Goal: Transaction & Acquisition: Purchase product/service

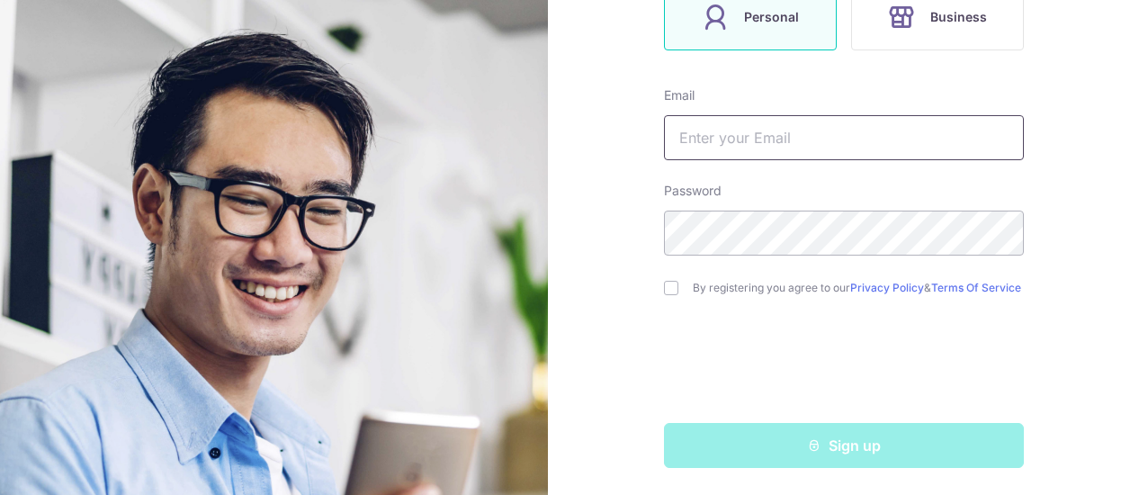
scroll to position [347, 0]
click at [756, 127] on input "text" at bounding box center [844, 135] width 360 height 45
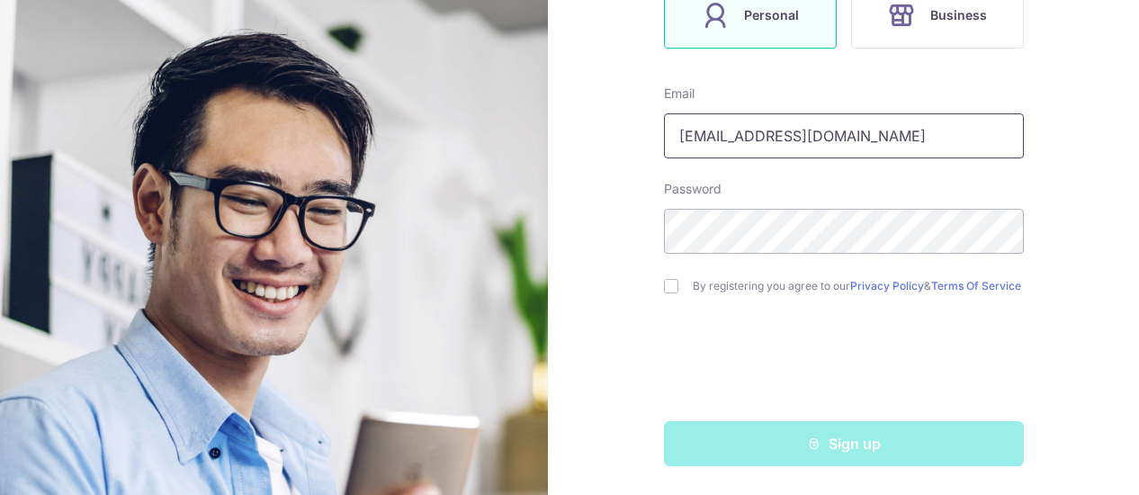
type input "[EMAIL_ADDRESS][DOMAIN_NAME]"
click at [673, 281] on div "By registering you agree to our Privacy Policy & Terms Of Service" at bounding box center [844, 286] width 360 height 22
click at [669, 284] on input "checkbox" at bounding box center [671, 286] width 14 height 14
checkbox input "true"
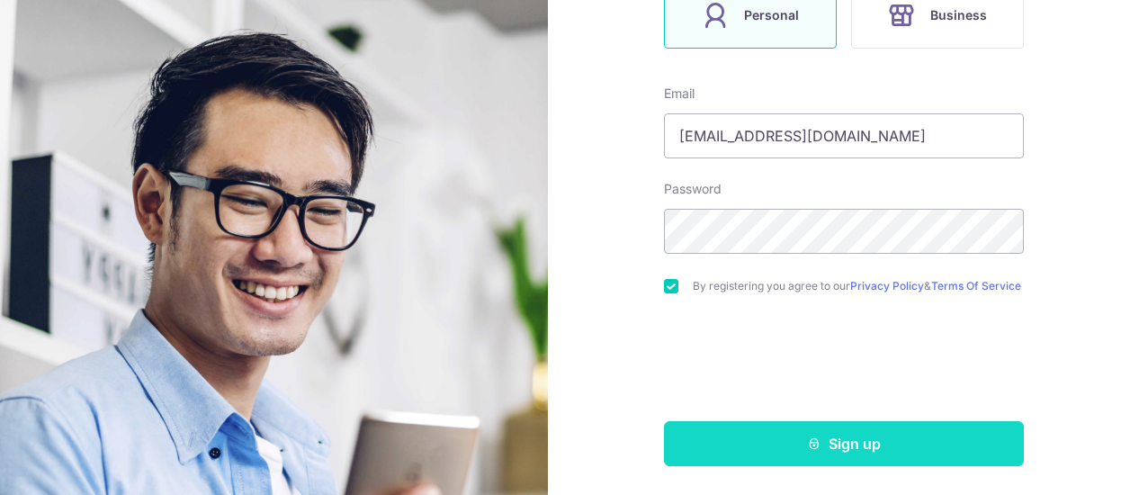
click at [843, 447] on button "Sign up" at bounding box center [844, 443] width 360 height 45
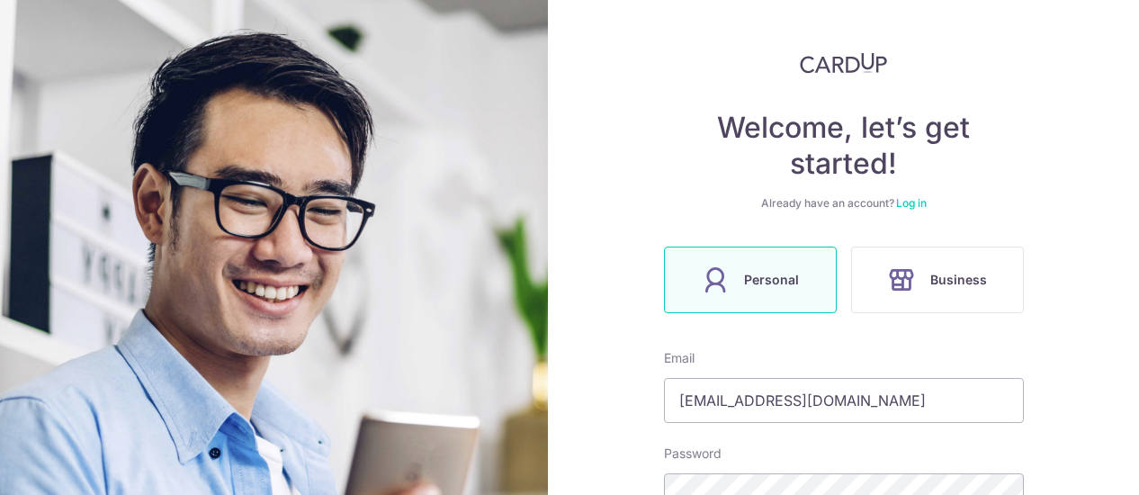
scroll to position [0, 0]
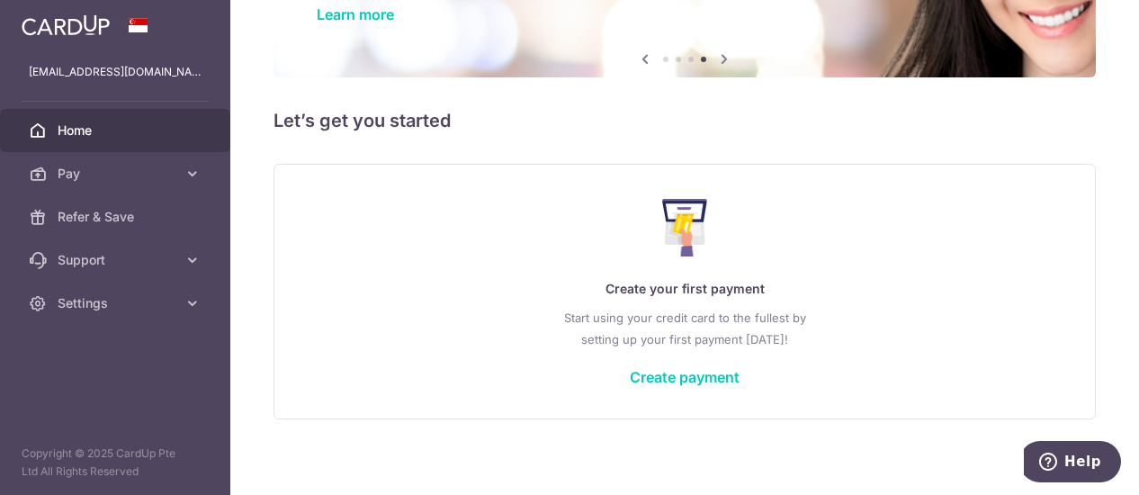
scroll to position [162, 0]
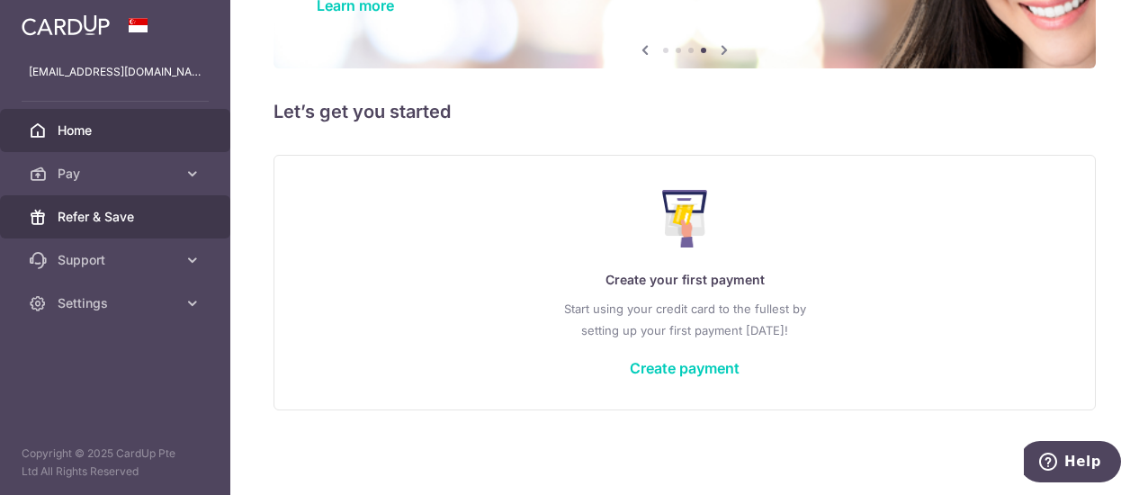
click at [102, 217] on span "Refer & Save" at bounding box center [117, 217] width 119 height 18
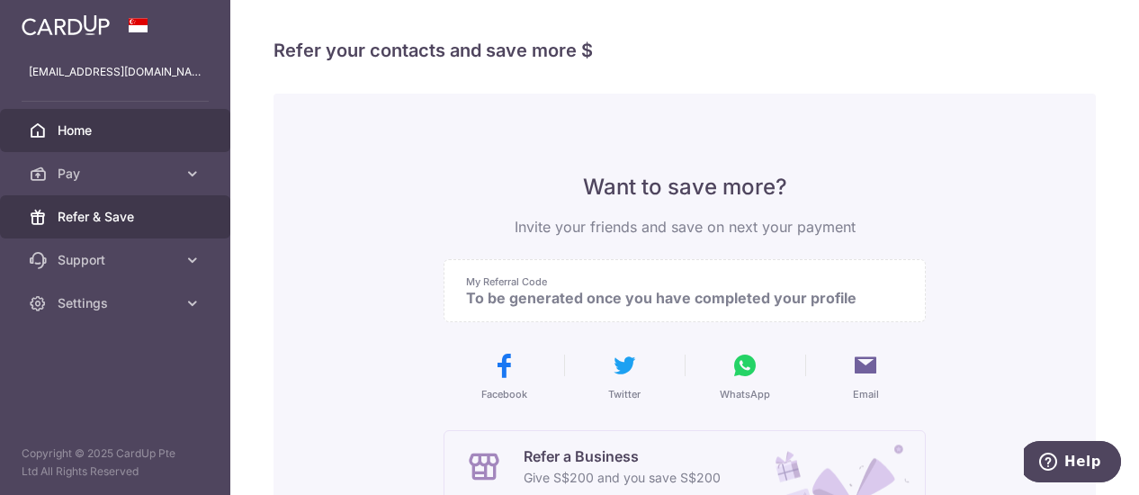
click at [131, 135] on span "Home" at bounding box center [117, 130] width 119 height 18
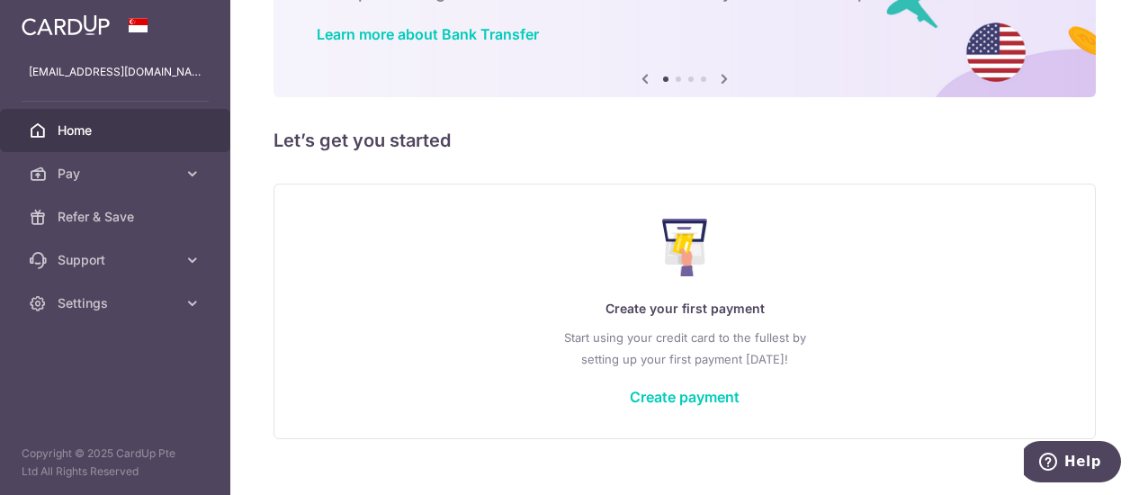
scroll to position [162, 0]
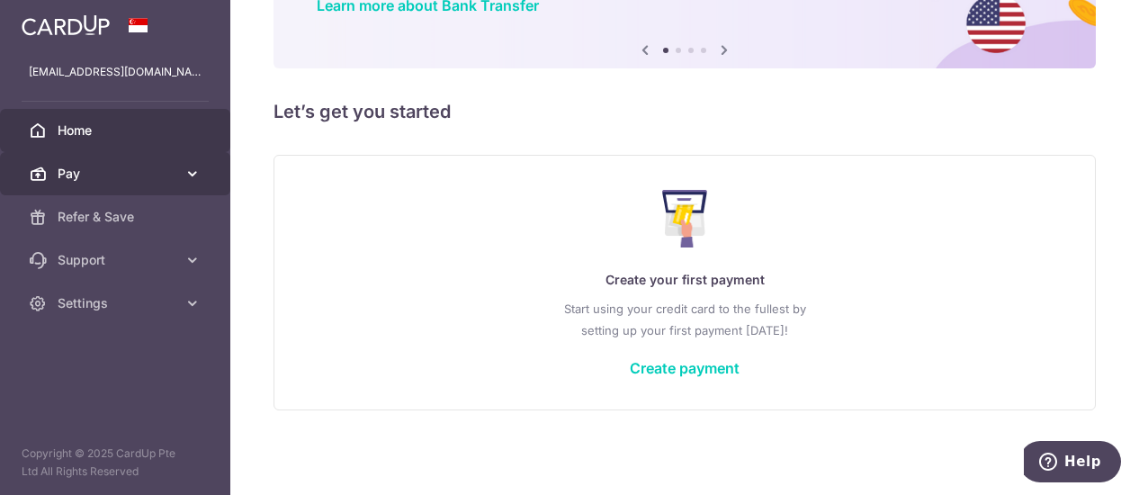
click at [128, 177] on span "Pay" at bounding box center [117, 174] width 119 height 18
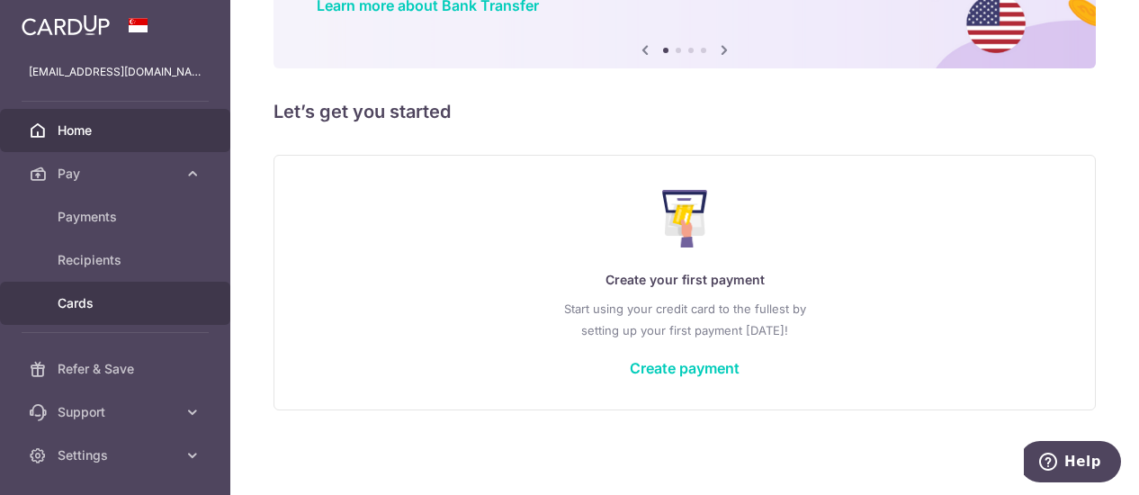
click at [92, 303] on span "Cards" at bounding box center [117, 303] width 119 height 18
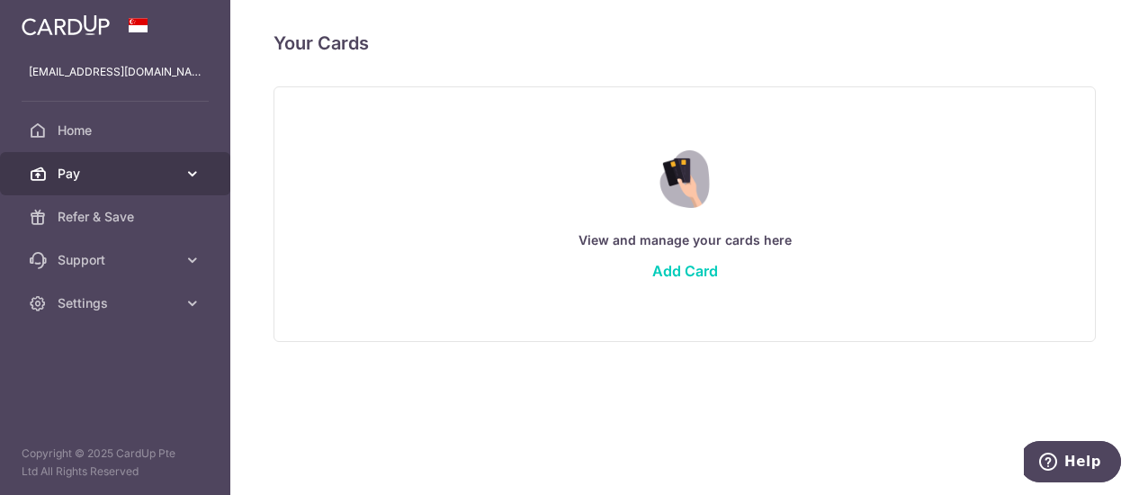
click at [104, 181] on span "Pay" at bounding box center [117, 174] width 119 height 18
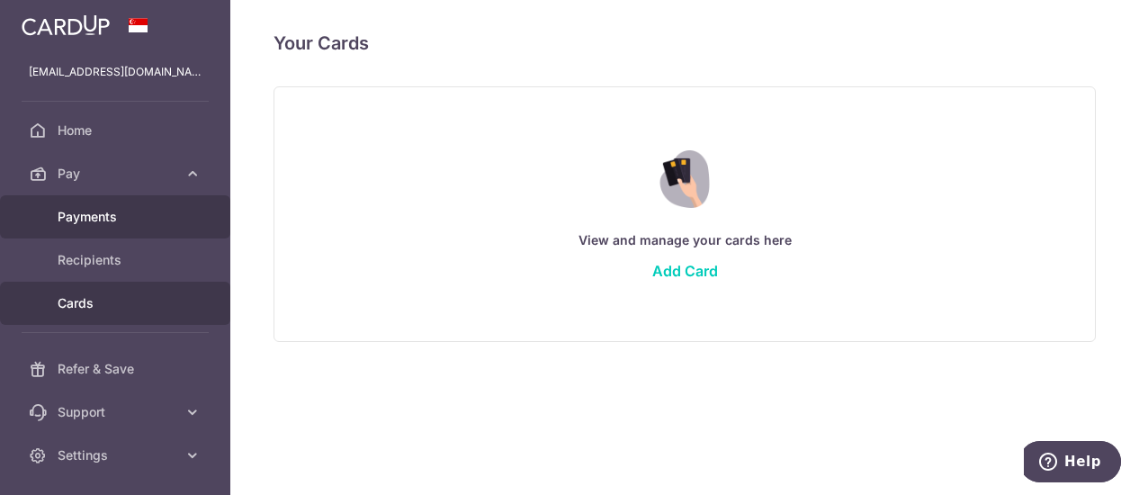
click at [106, 219] on span "Payments" at bounding box center [117, 217] width 119 height 18
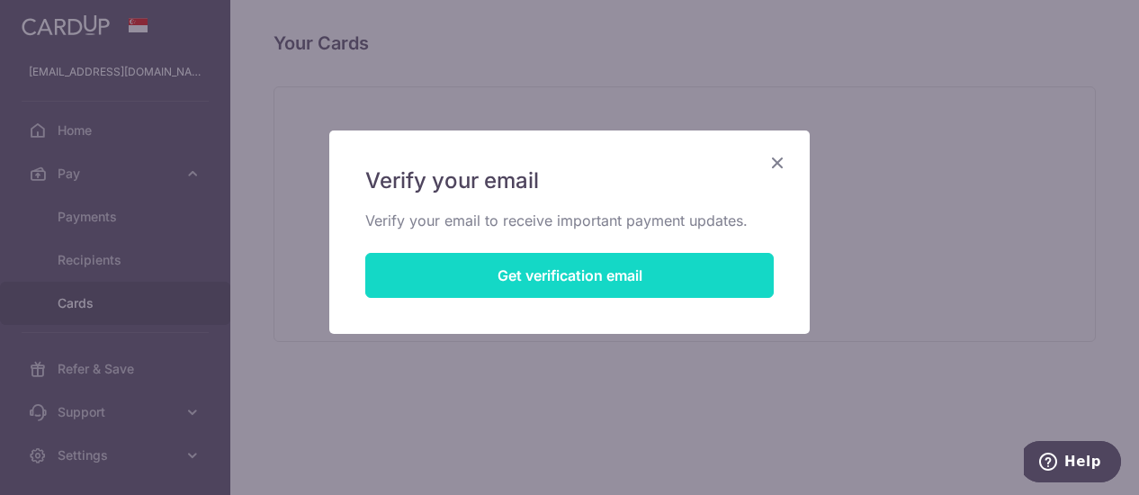
click at [529, 272] on button "Get verification email" at bounding box center [569, 275] width 409 height 45
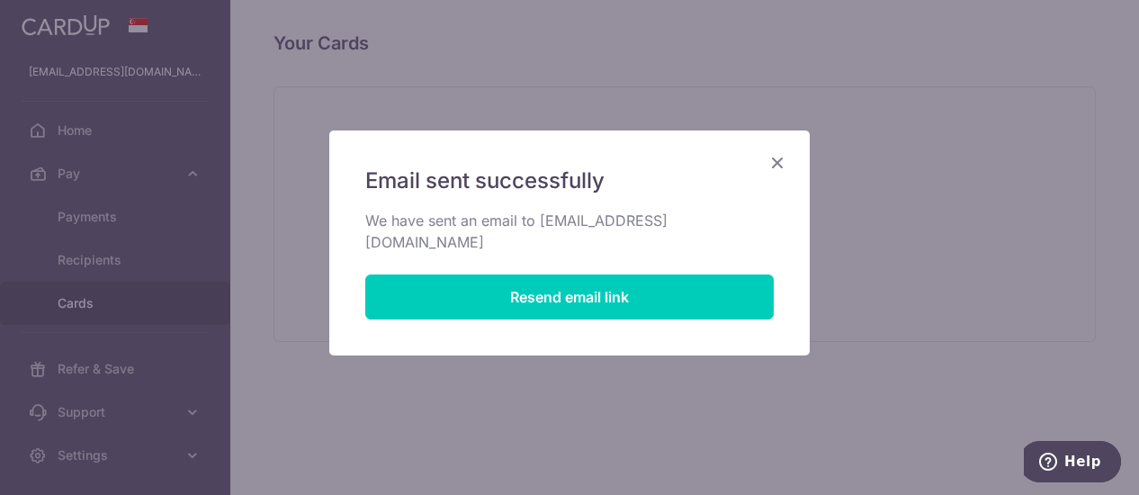
click at [774, 163] on icon "Close" at bounding box center [778, 162] width 22 height 22
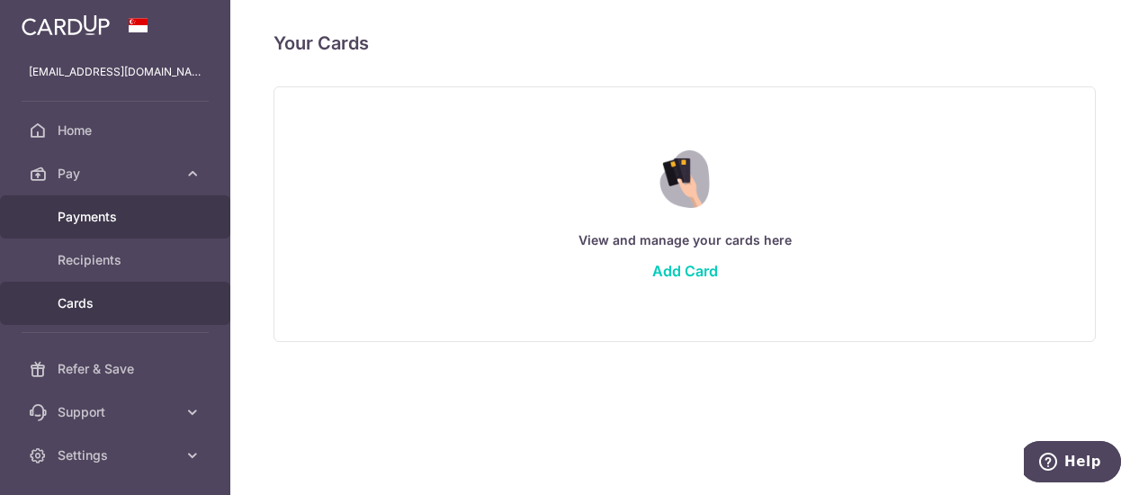
click at [113, 231] on link "Payments" at bounding box center [115, 216] width 230 height 43
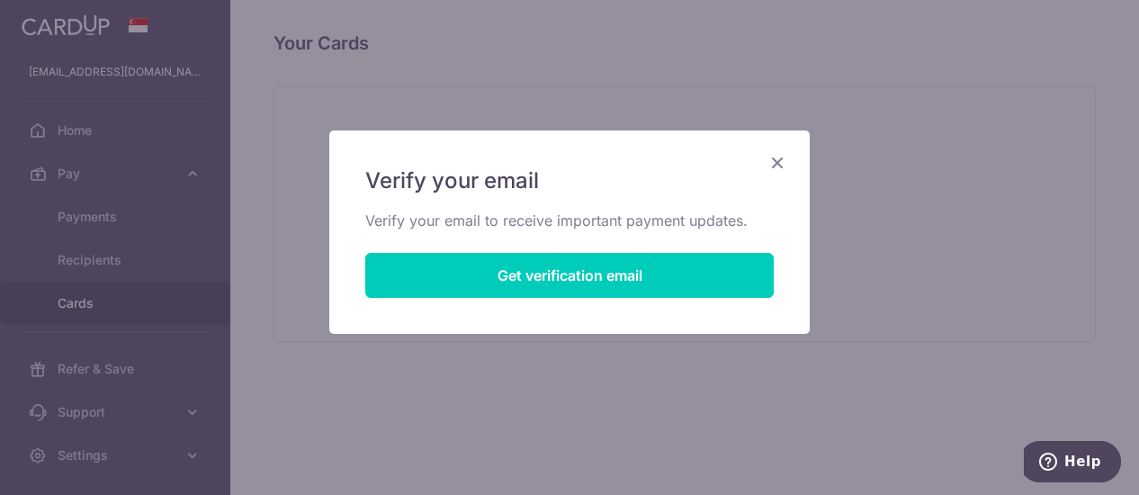
click at [777, 159] on icon "Close" at bounding box center [778, 162] width 22 height 22
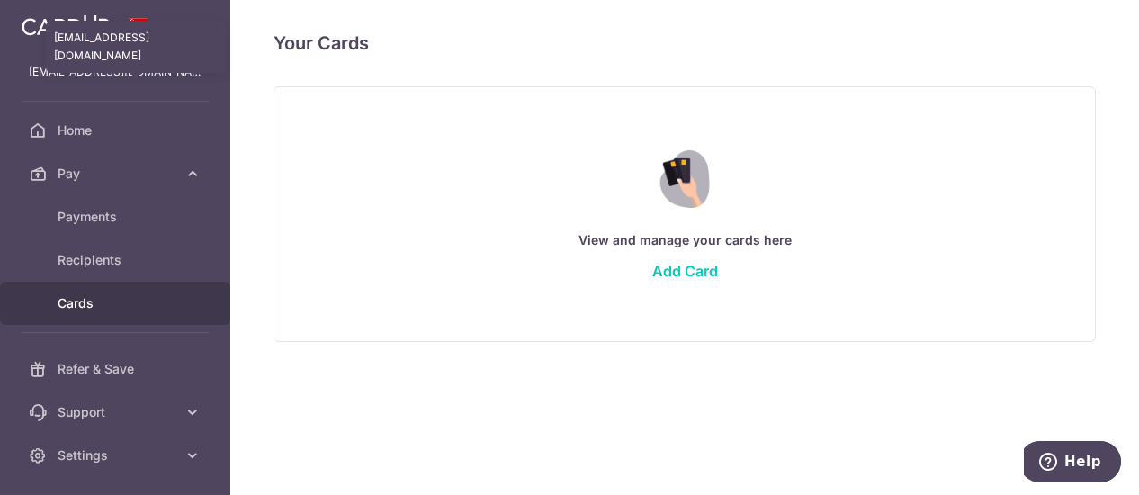
click at [115, 67] on p "live2710@hotmail.com" at bounding box center [115, 72] width 173 height 18
click at [86, 70] on p "live2710@hotmail.com" at bounding box center [115, 72] width 173 height 18
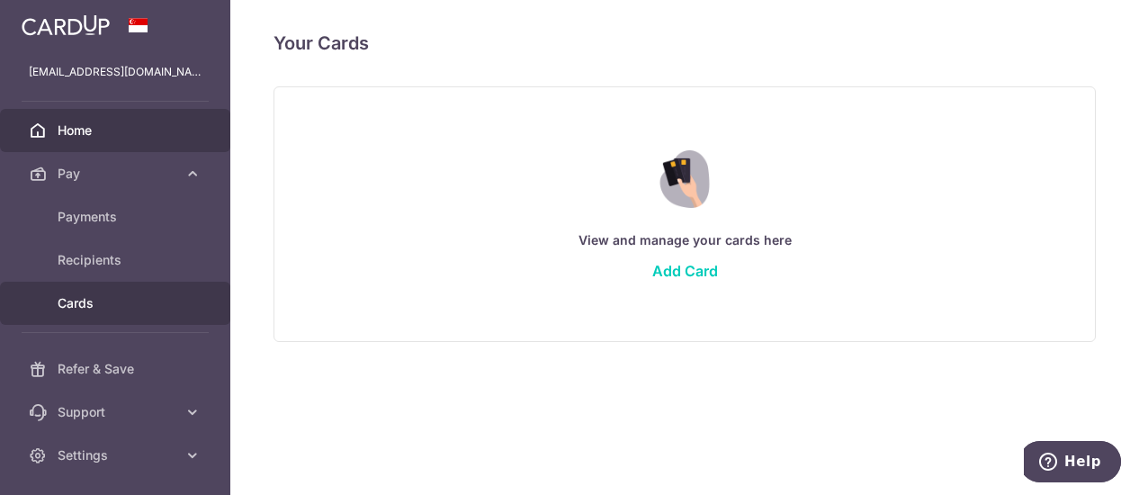
click at [62, 141] on link "Home" at bounding box center [115, 130] width 230 height 43
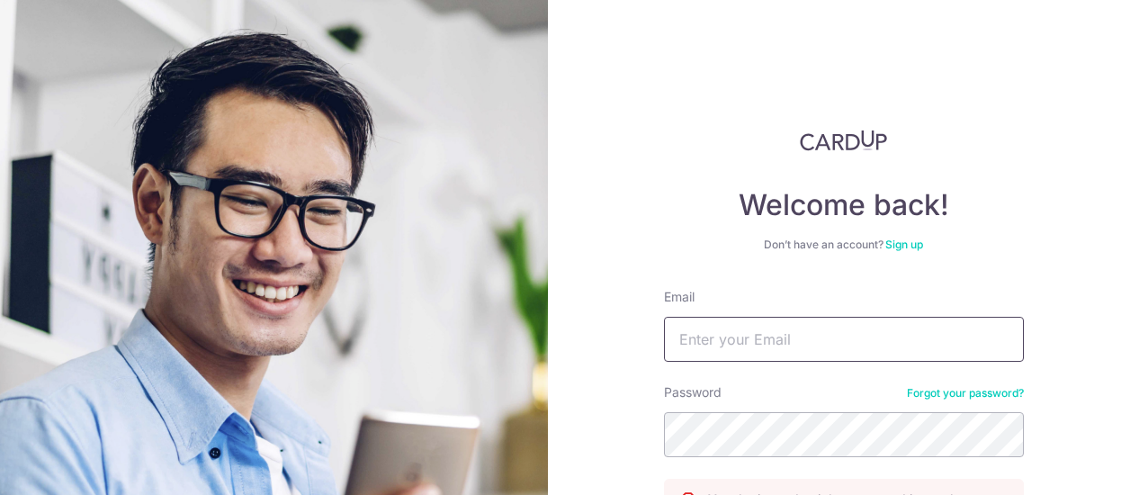
click at [732, 350] on input "Email" at bounding box center [844, 339] width 360 height 45
type input "live2710@hotmail.com"
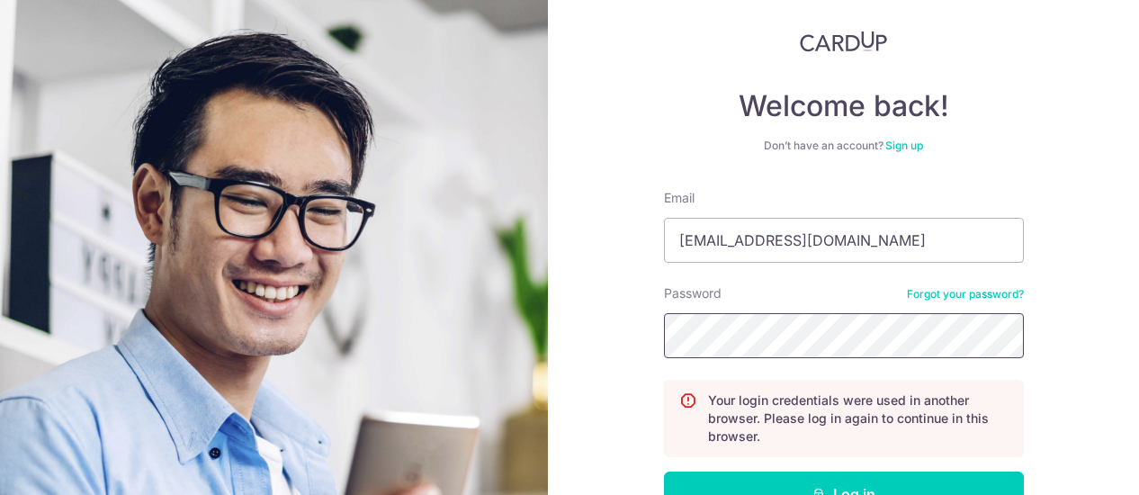
scroll to position [220, 0]
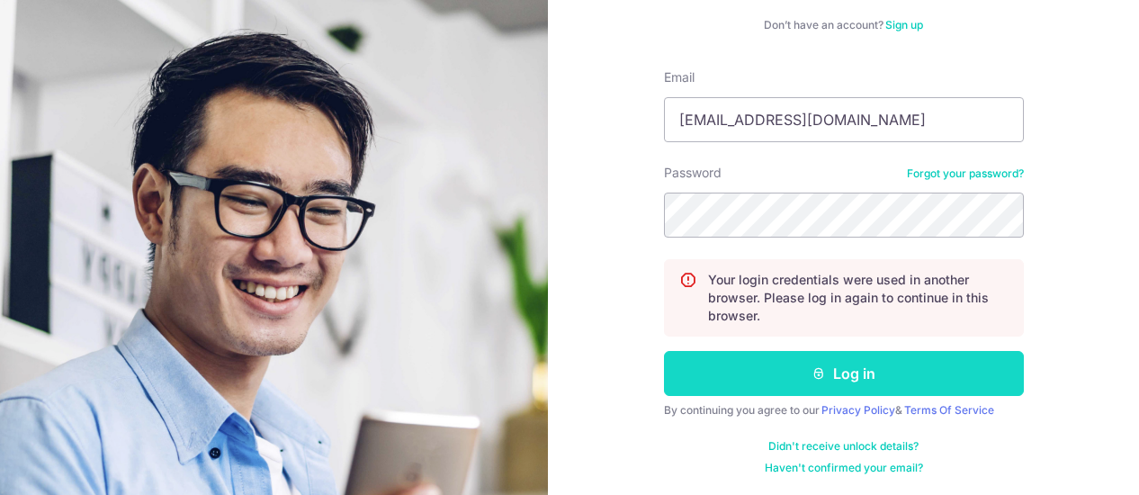
click at [843, 375] on button "Log in" at bounding box center [844, 373] width 360 height 45
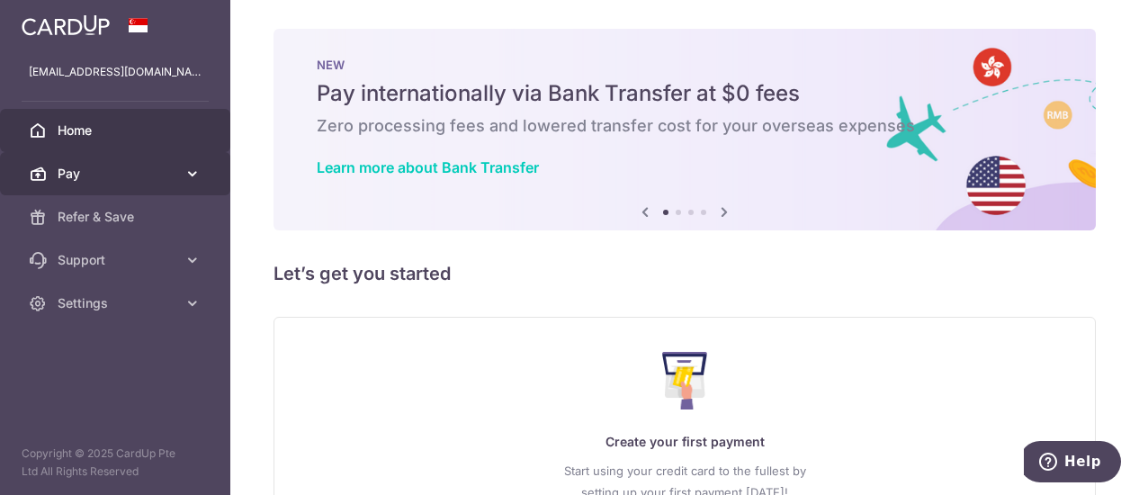
click at [90, 169] on span "Pay" at bounding box center [117, 174] width 119 height 18
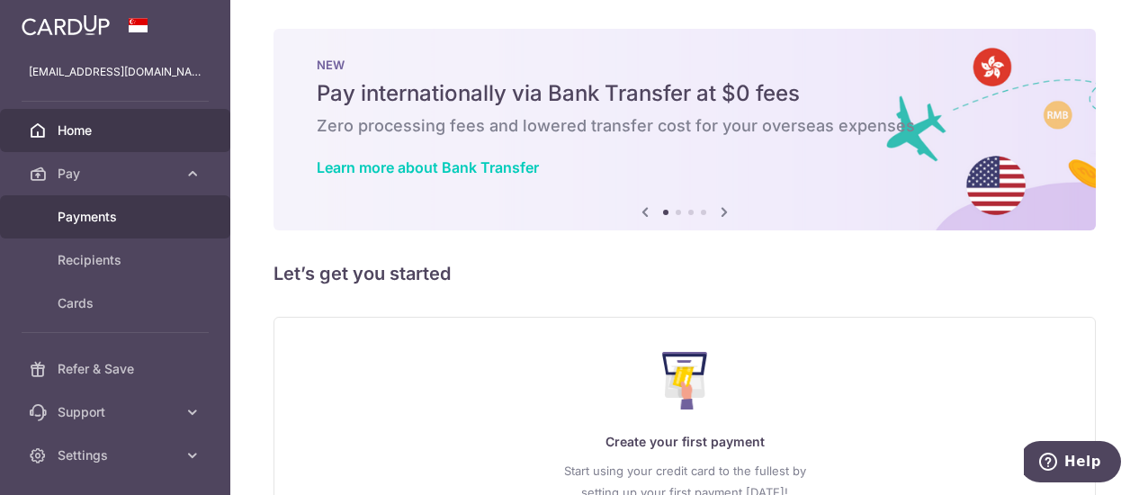
click at [112, 211] on span "Payments" at bounding box center [117, 217] width 119 height 18
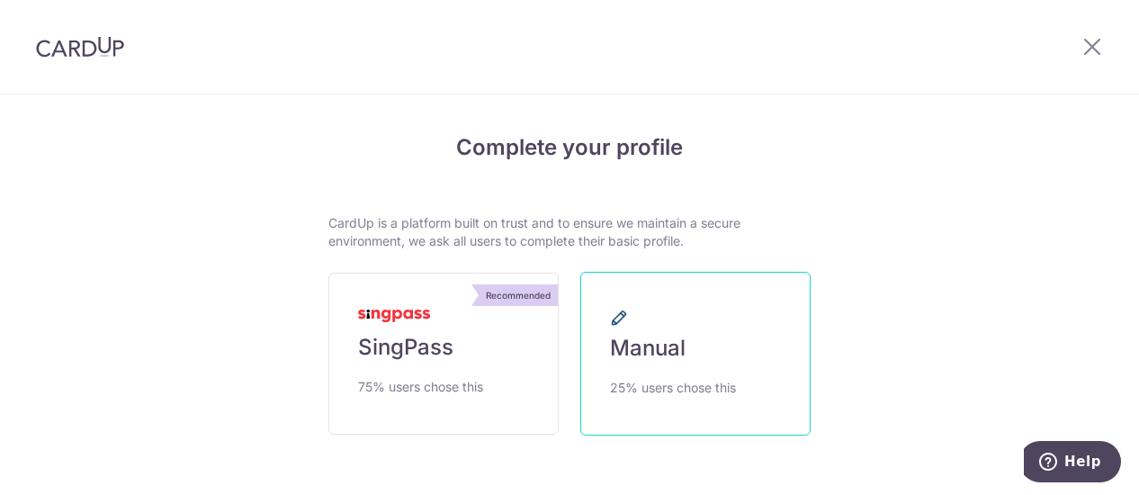
scroll to position [75, 0]
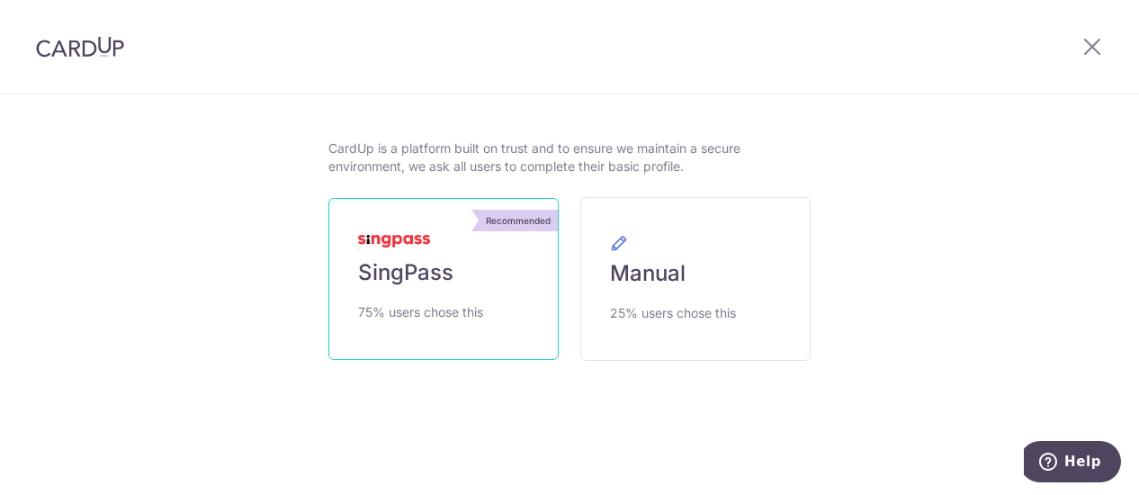
click at [423, 265] on span "SingPass" at bounding box center [405, 272] width 95 height 29
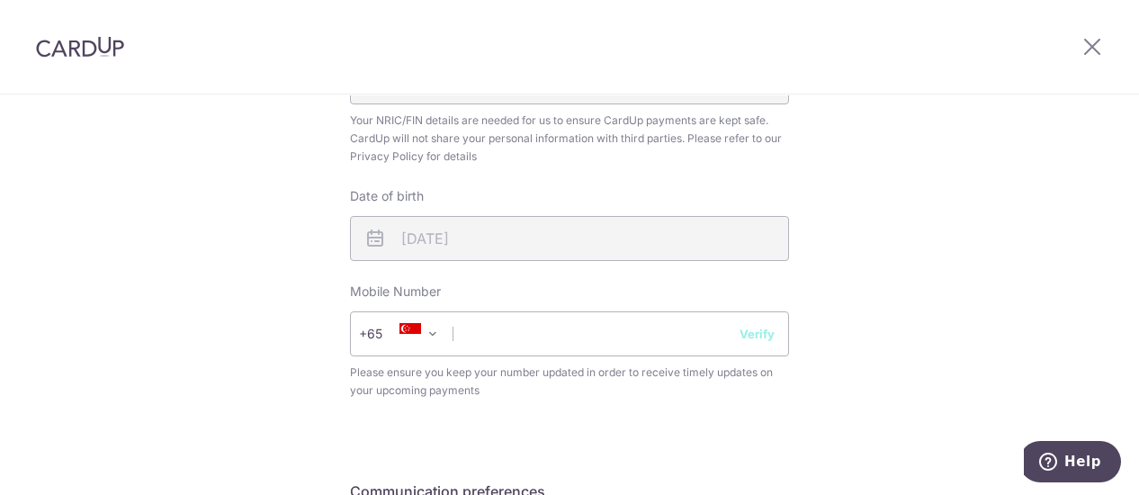
scroll to position [630, 0]
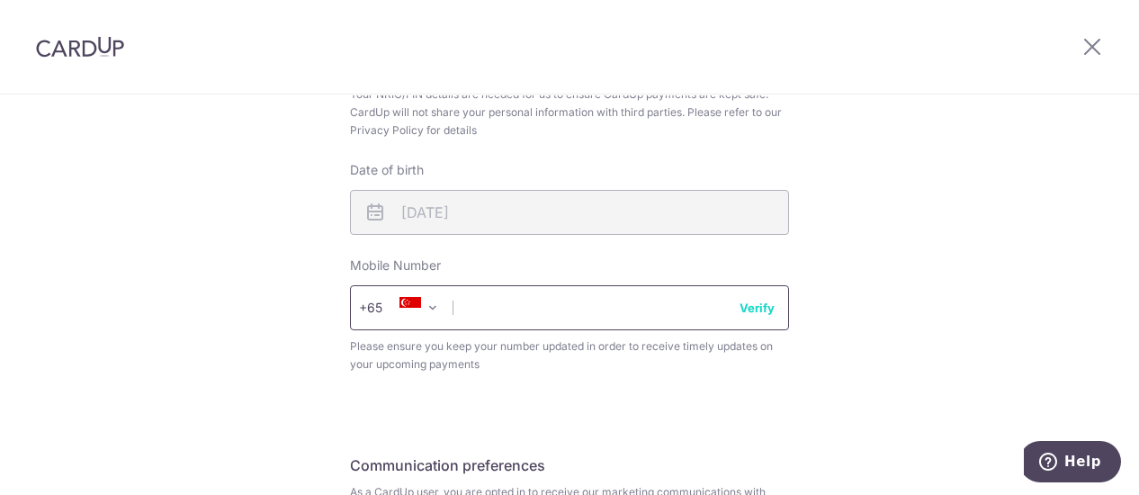
click at [554, 313] on input "text" at bounding box center [569, 307] width 439 height 45
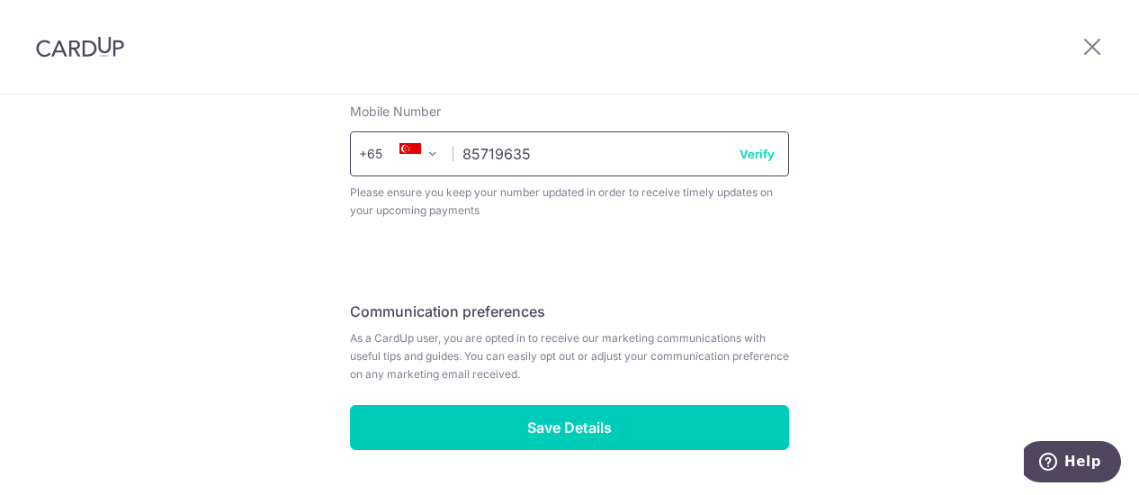
scroll to position [810, 0]
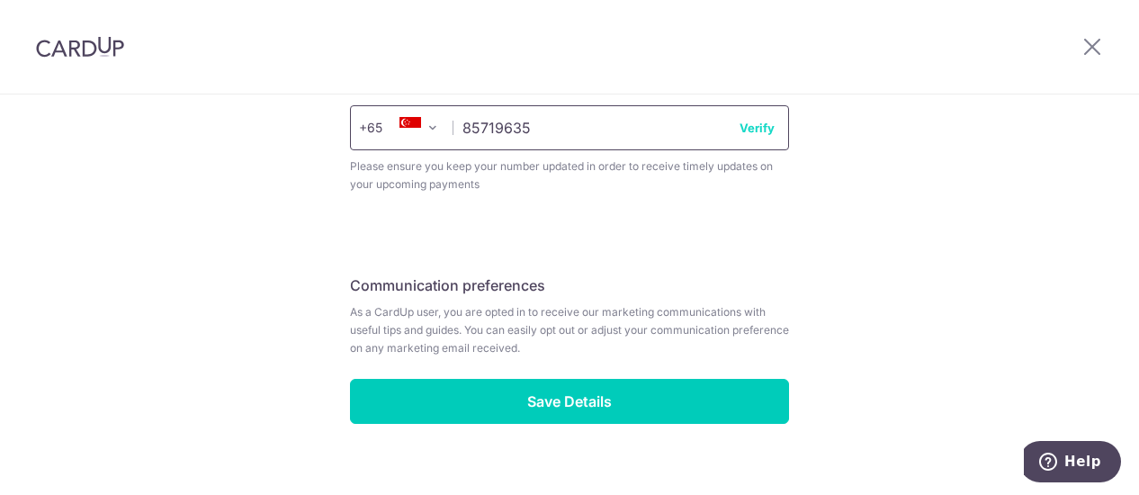
type input "85719635"
click at [750, 127] on button "Verify" at bounding box center [757, 128] width 35 height 18
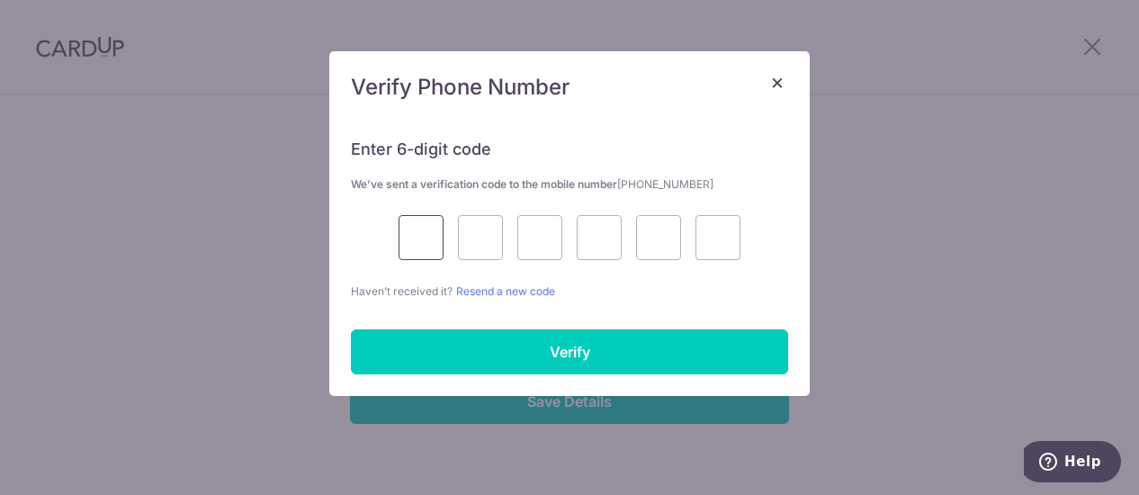
click at [411, 231] on input "text" at bounding box center [421, 237] width 45 height 45
type input "3"
type input "1"
type input "5"
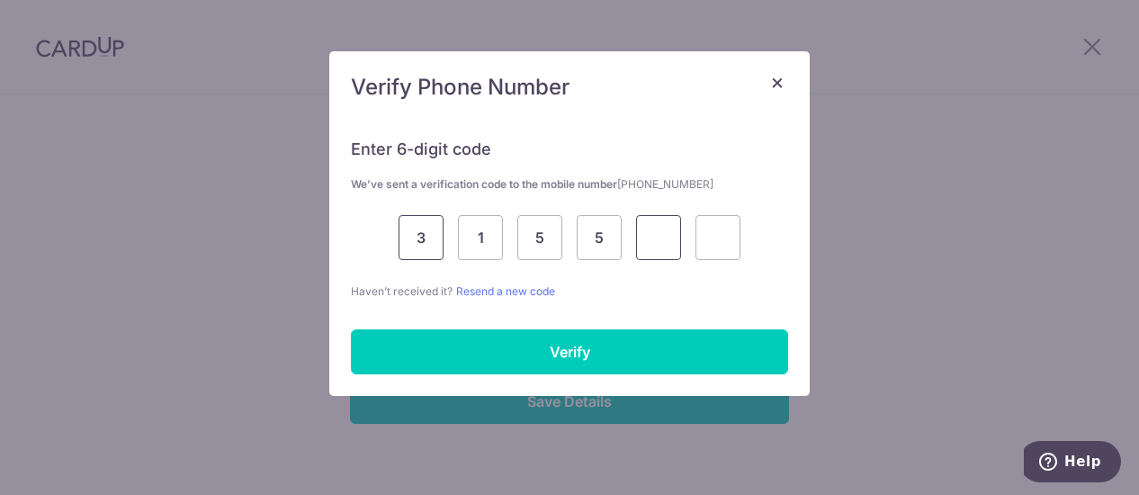
type input "3"
type input "1"
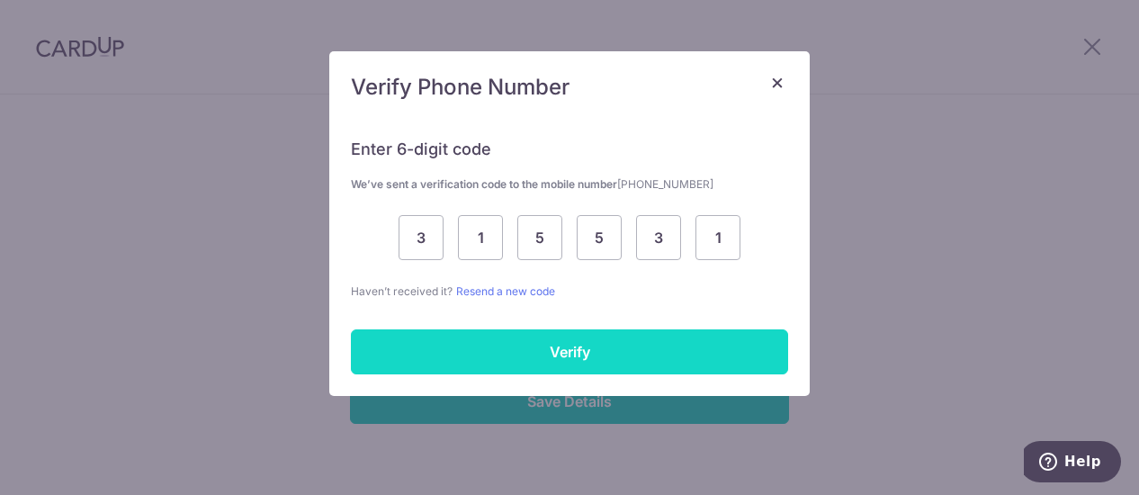
click at [704, 345] on input "Verify" at bounding box center [569, 351] width 437 height 45
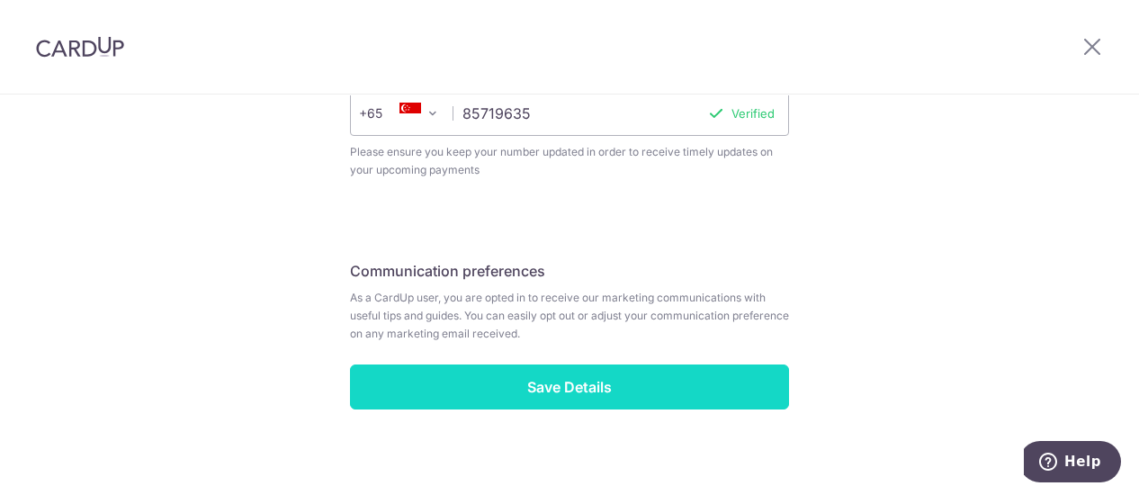
scroll to position [837, 0]
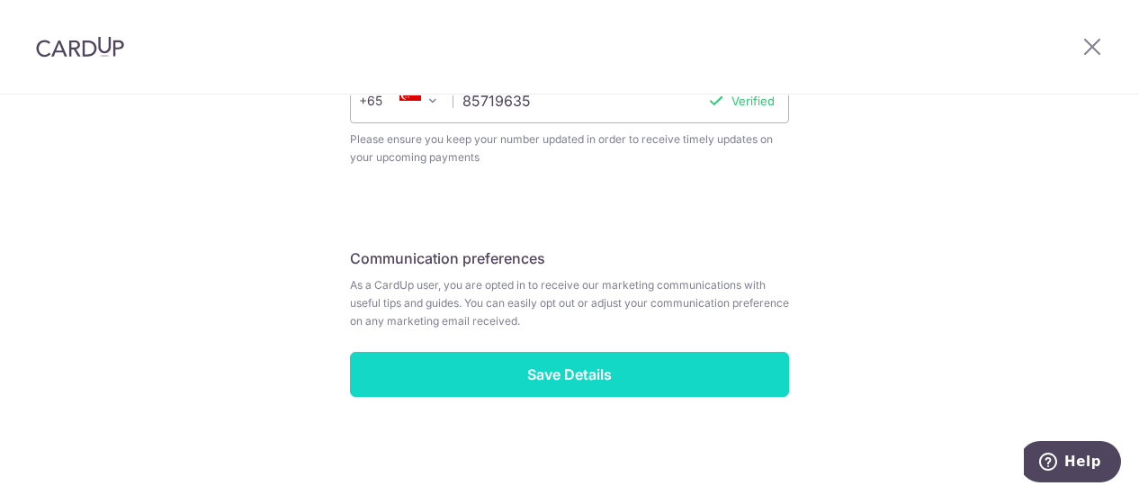
click at [674, 366] on input "Save Details" at bounding box center [569, 374] width 439 height 45
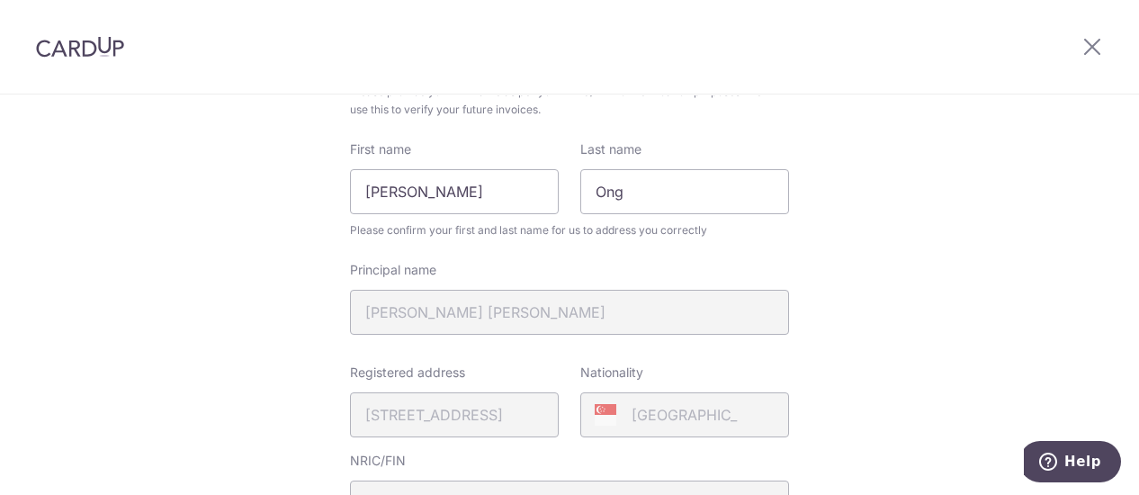
scroll to position [328, 0]
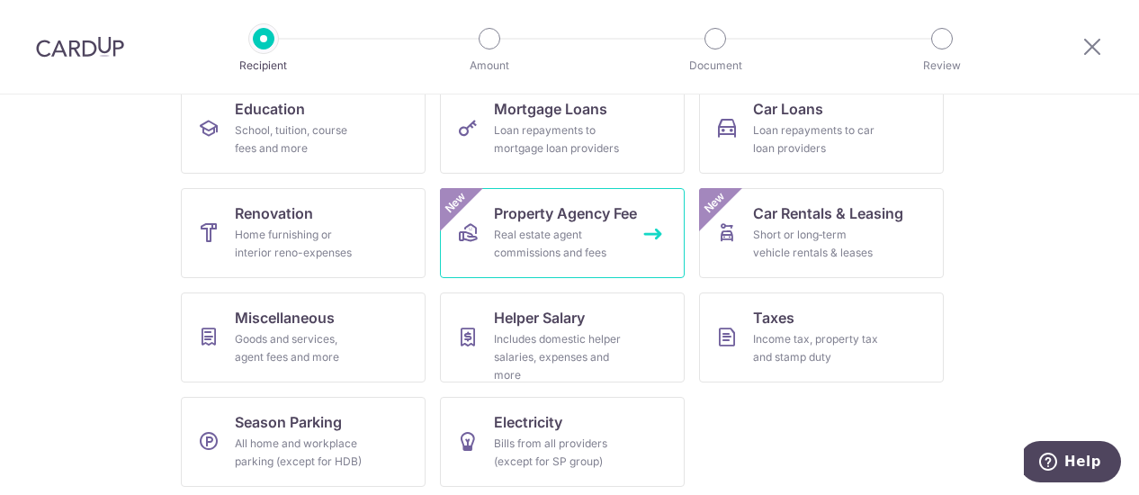
scroll to position [310, 0]
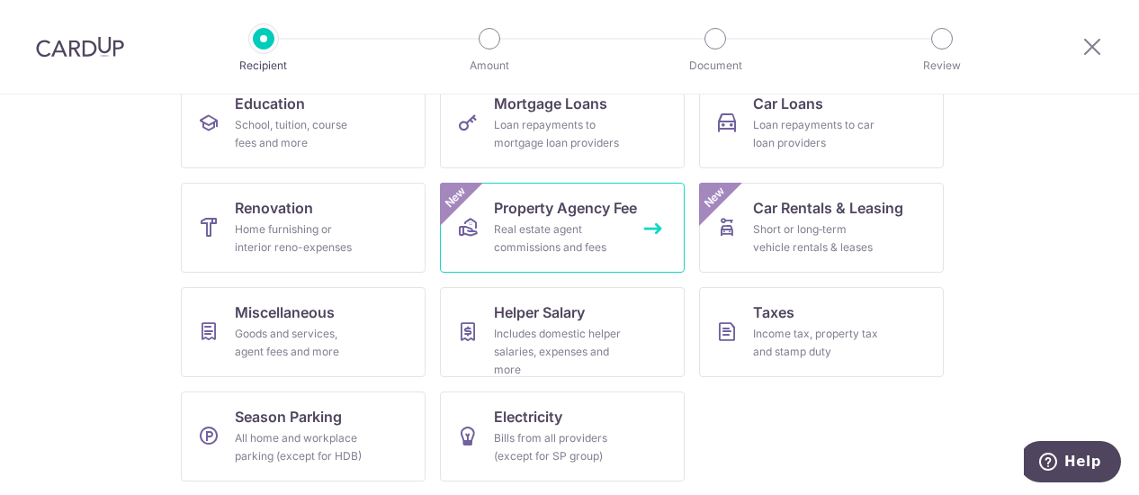
click at [589, 217] on span "Property Agency Fee" at bounding box center [565, 208] width 143 height 22
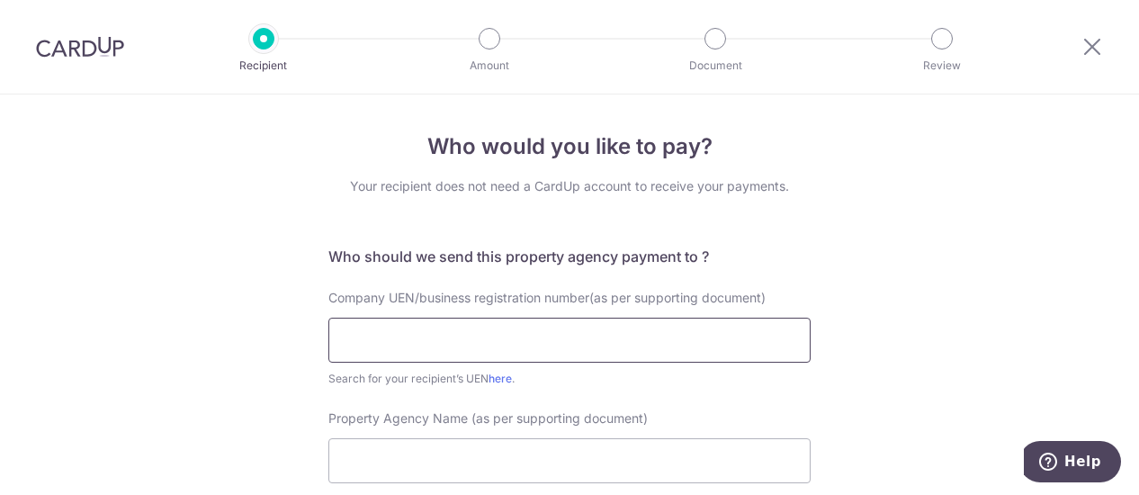
click at [463, 337] on input "text" at bounding box center [569, 340] width 482 height 45
click at [535, 335] on input "text" at bounding box center [569, 340] width 482 height 45
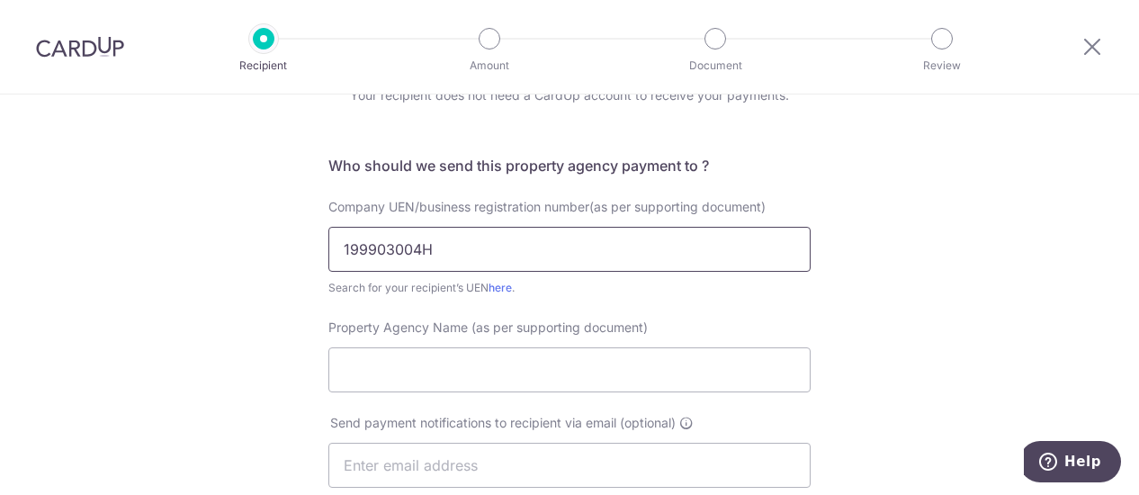
scroll to position [180, 0]
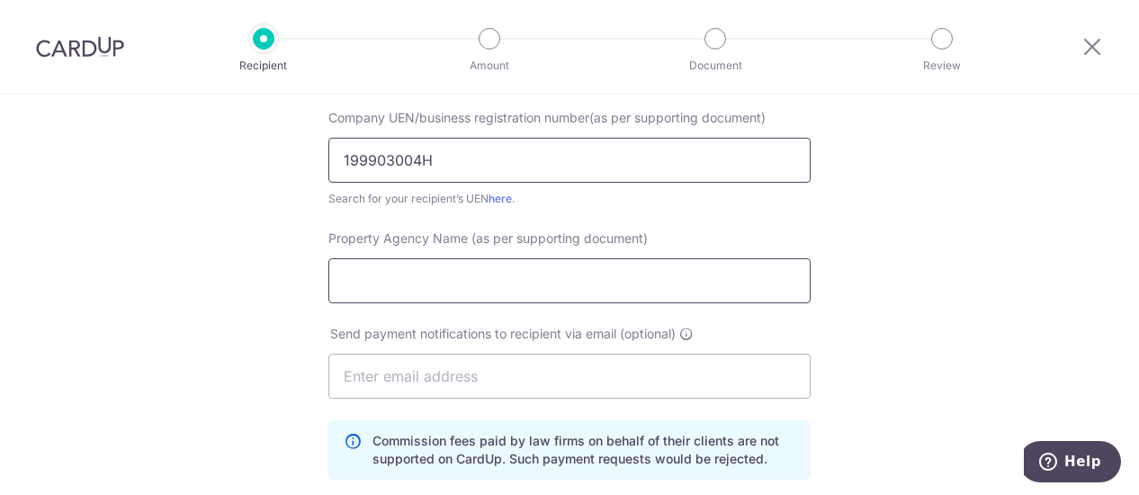
type input "199903004H"
click at [444, 282] on input "Property Agency Name (as per supporting document)" at bounding box center [569, 280] width 482 height 45
click at [599, 275] on input "Property Agency Name (as per supporting document)" at bounding box center [569, 280] width 482 height 45
type input "PROPNEX REALTY PTE LTD"
click at [594, 357] on input "text" at bounding box center [569, 376] width 482 height 45
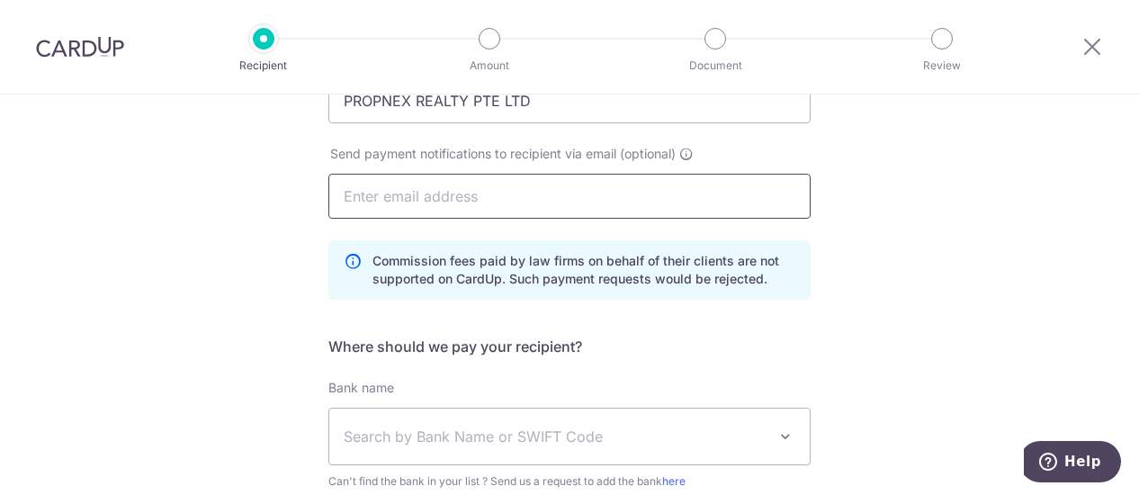
scroll to position [450, 0]
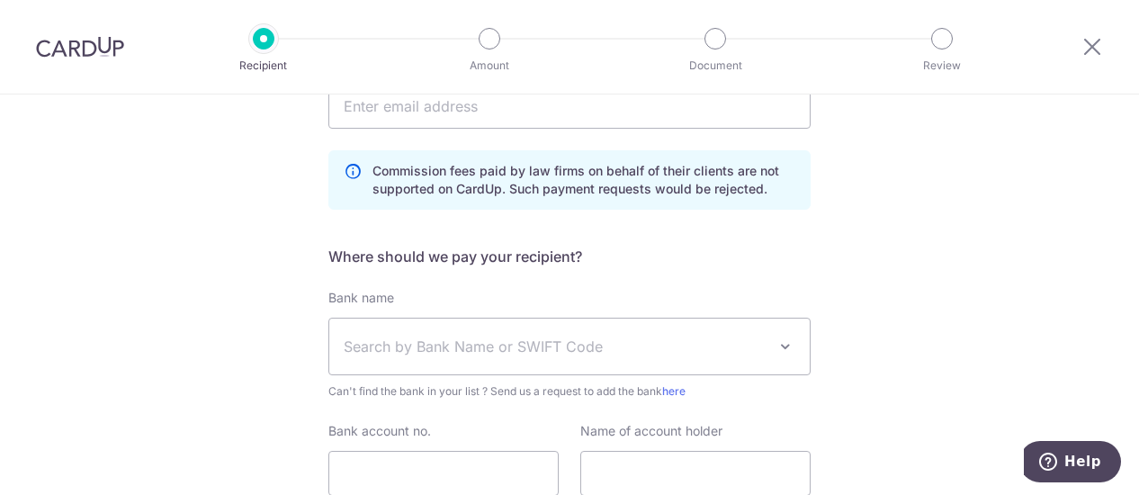
click at [560, 355] on span "Search by Bank Name or SWIFT Code" at bounding box center [555, 347] width 423 height 22
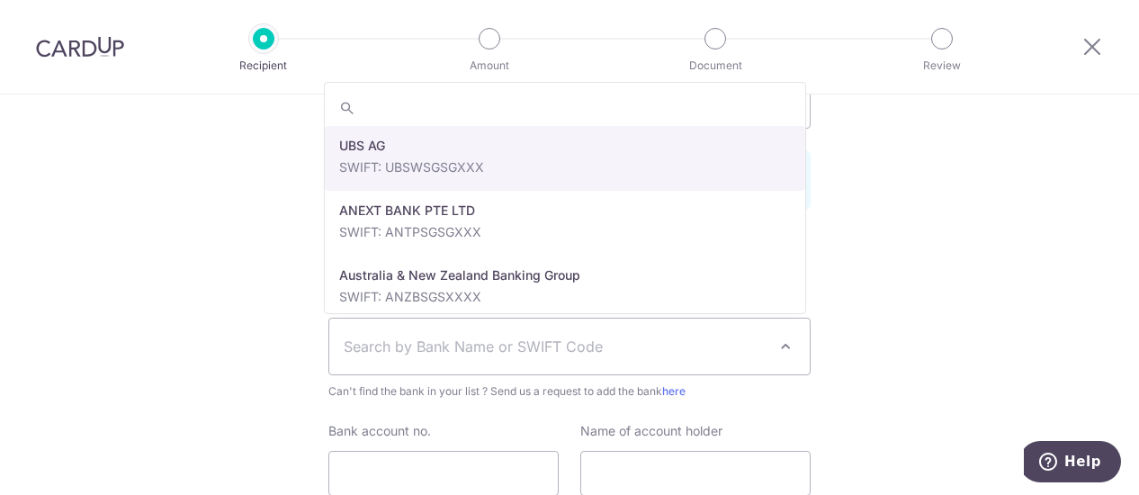
click at [560, 355] on span "Search by Bank Name or SWIFT Code" at bounding box center [555, 347] width 423 height 22
click at [376, 354] on span "Search by Bank Name or SWIFT Code" at bounding box center [555, 347] width 423 height 22
type input "P"
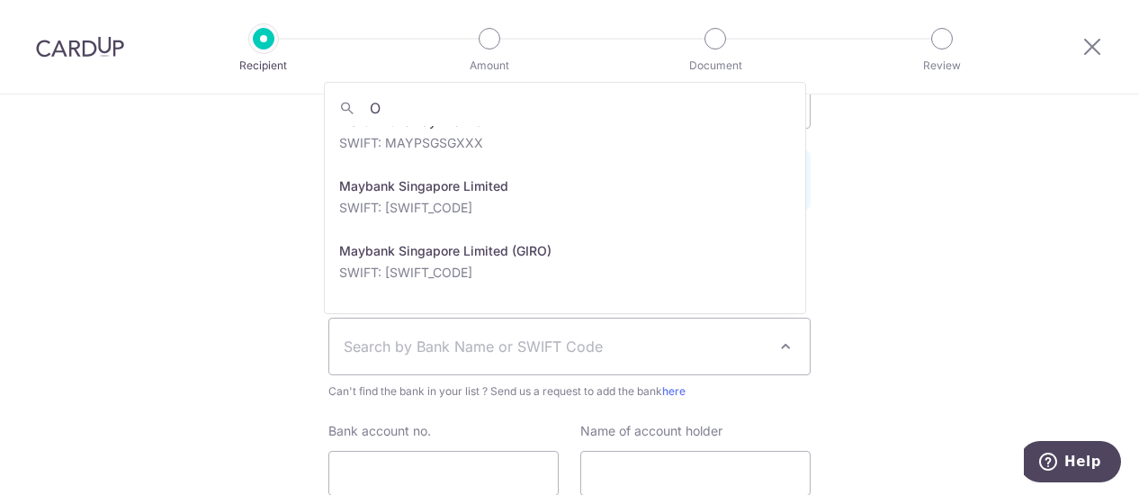
scroll to position [1620, 0]
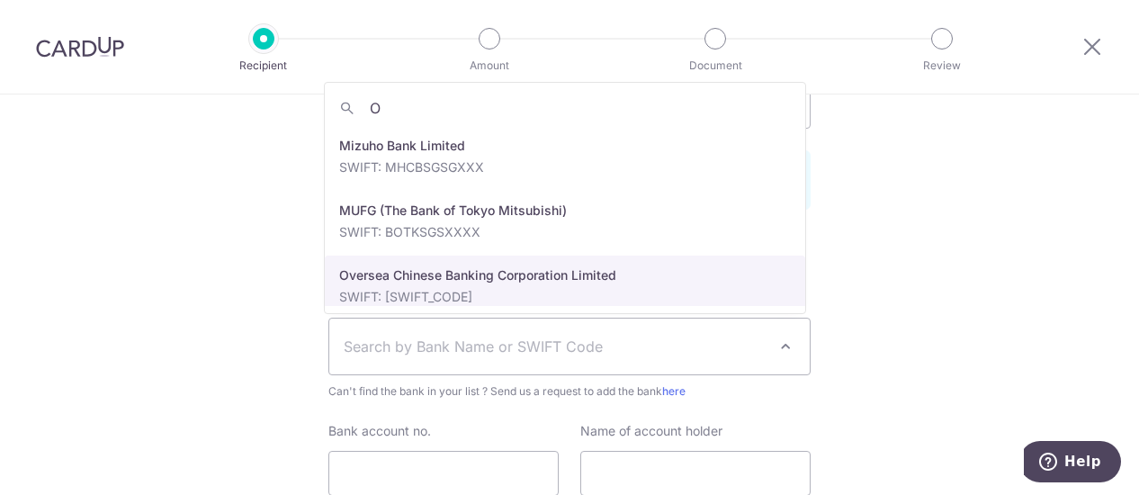
type input "O"
select select "12"
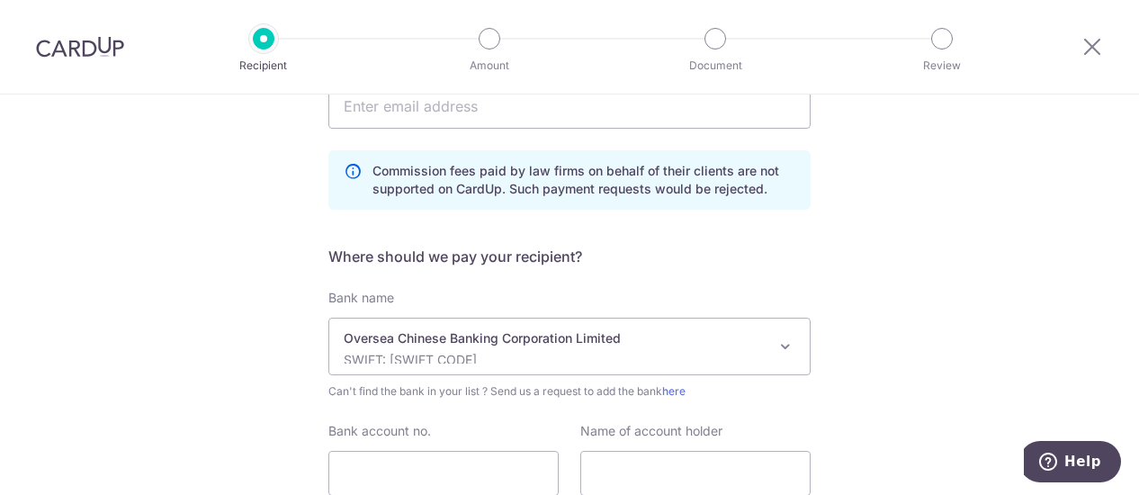
scroll to position [593, 0]
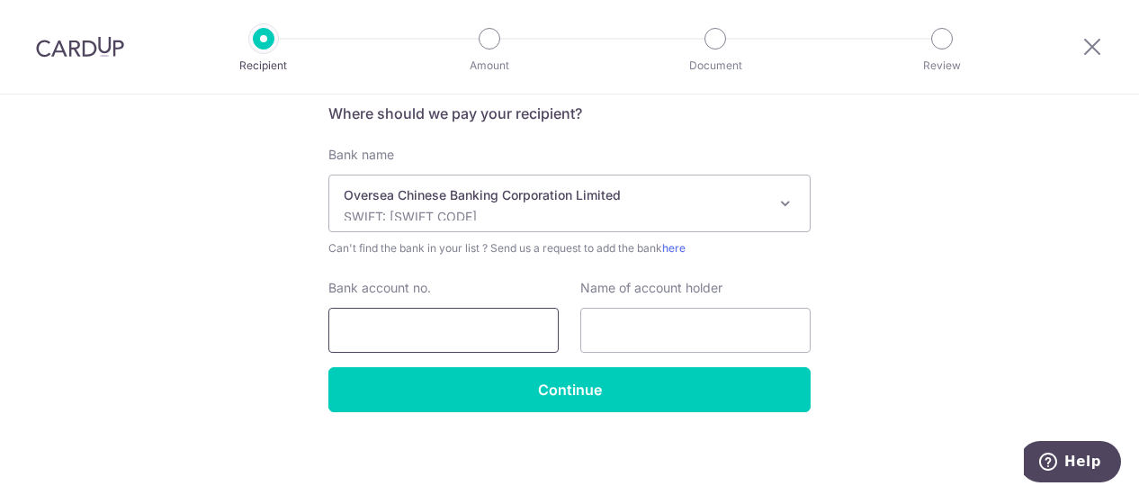
click at [405, 325] on input "Bank account no." at bounding box center [443, 330] width 230 height 45
type input "501807101001"
click at [632, 339] on input "text" at bounding box center [695, 330] width 230 height 45
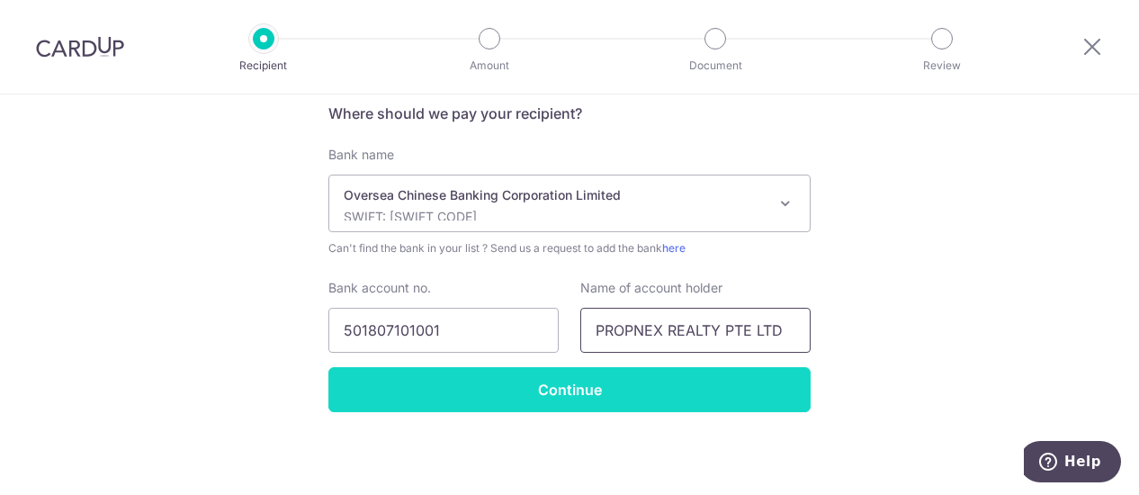
type input "PROPNEX REALTY PTE LTD"
click at [630, 383] on input "Continue" at bounding box center [569, 389] width 482 height 45
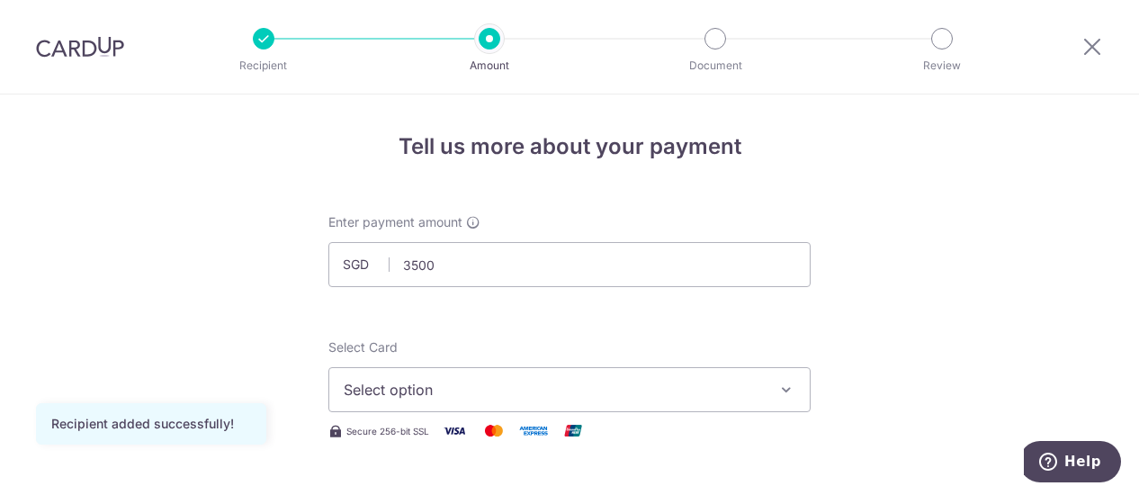
type input "3,500.00"
click at [393, 386] on span "Select option" at bounding box center [553, 390] width 419 height 22
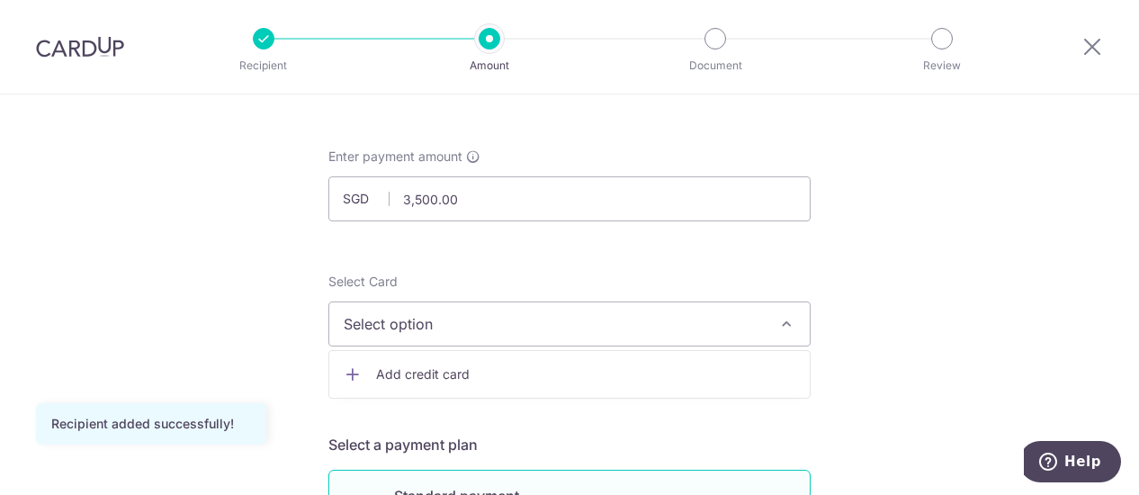
scroll to position [90, 0]
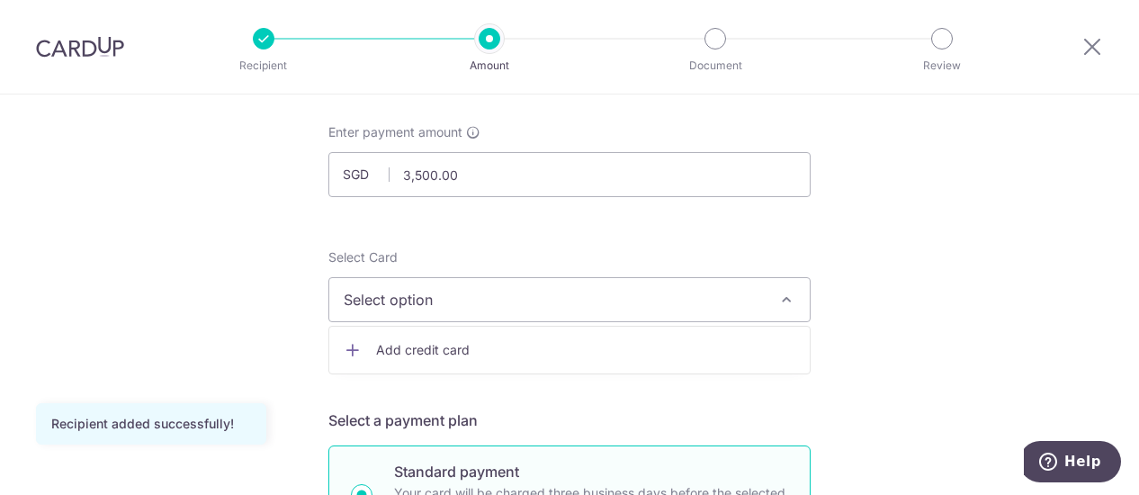
click at [426, 350] on span "Add credit card" at bounding box center [585, 350] width 419 height 18
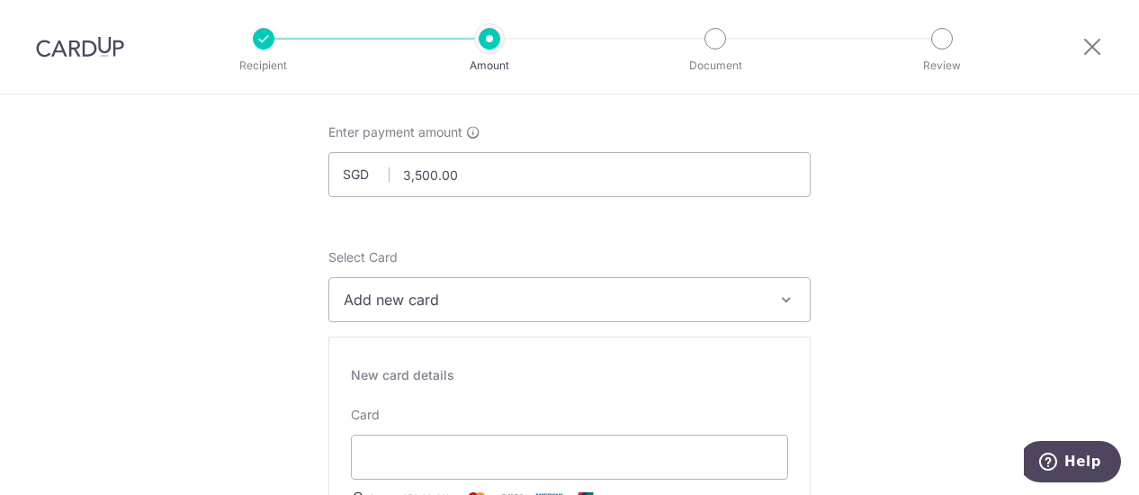
click at [389, 309] on span "Add new card" at bounding box center [553, 300] width 419 height 22
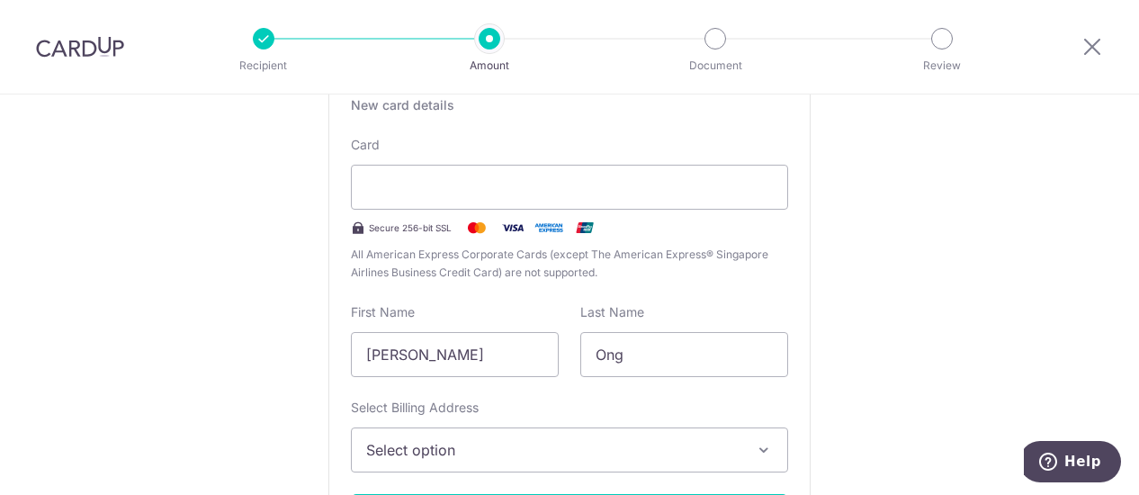
scroll to position [450, 0]
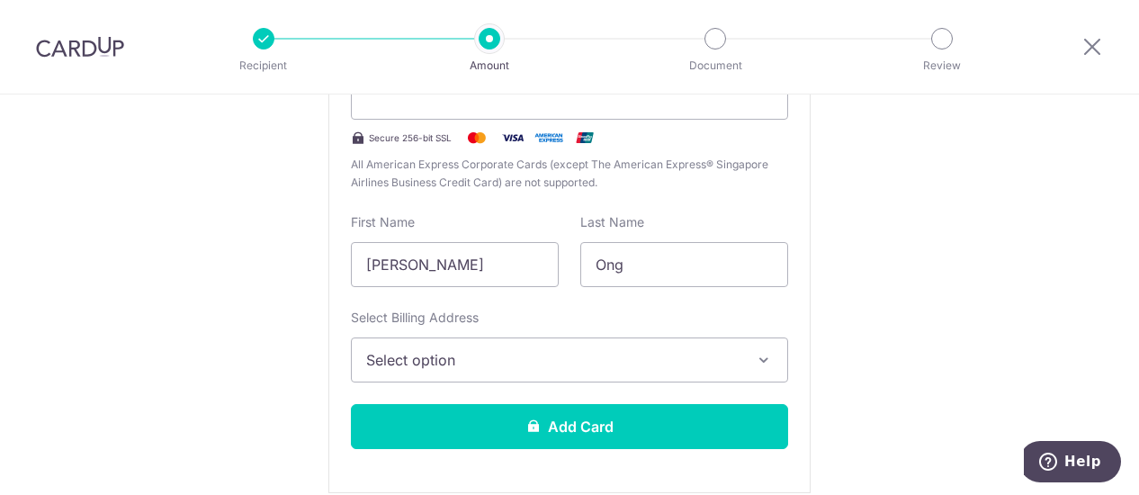
click at [461, 368] on span "Select option" at bounding box center [553, 360] width 374 height 22
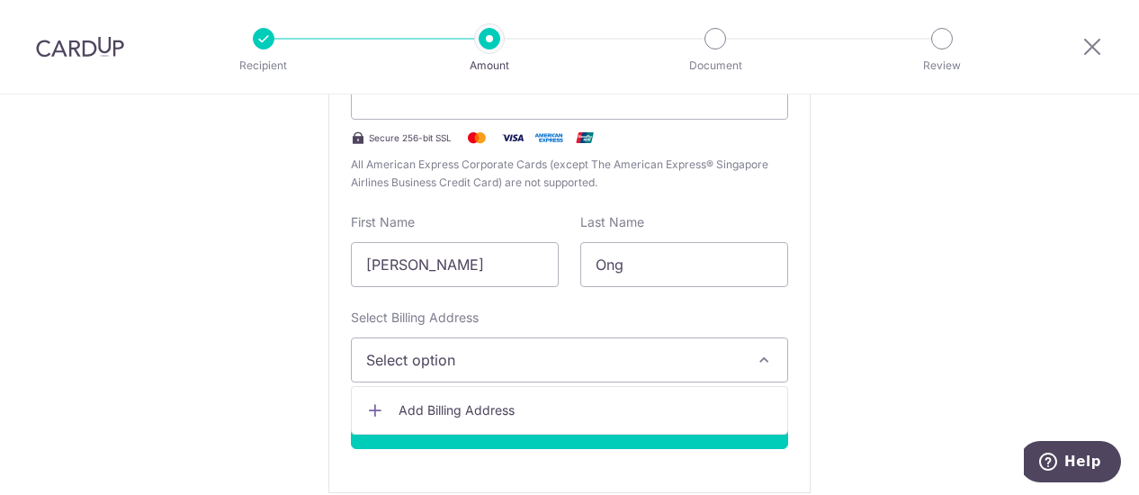
click at [472, 306] on div "New card details Card Secure 256-bit SSL All American Express Corporate Cards (…" at bounding box center [569, 235] width 482 height 517
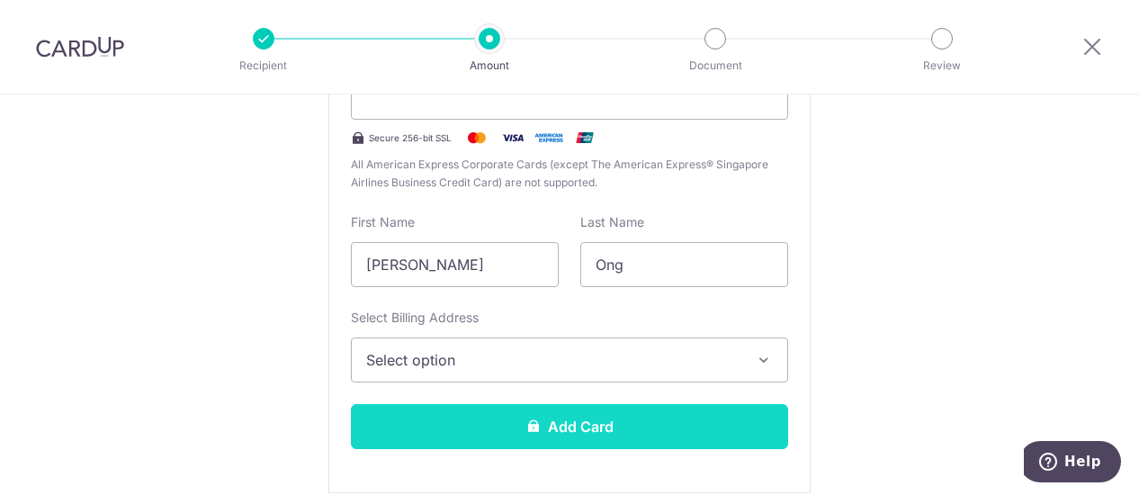
click at [565, 413] on button "Add Card" at bounding box center [569, 426] width 437 height 45
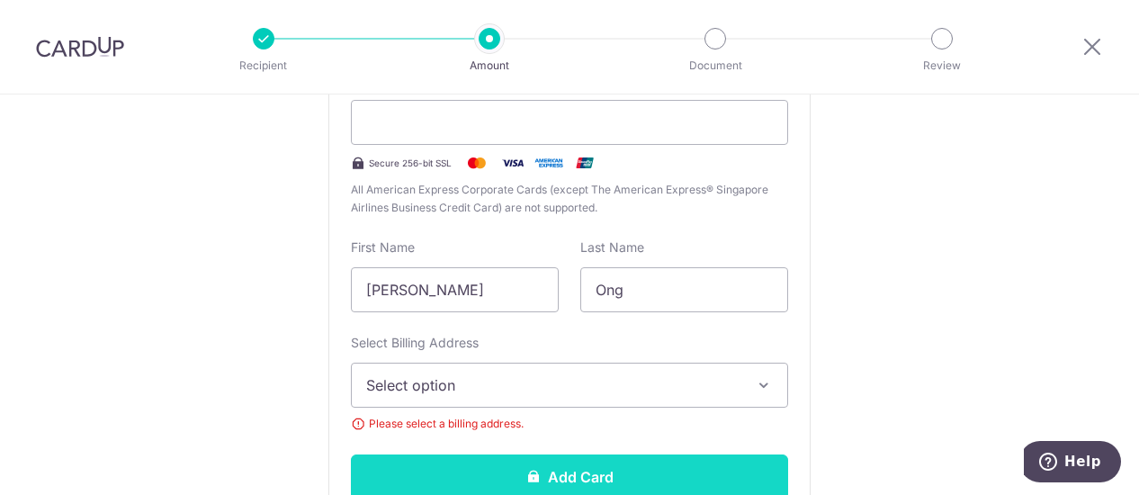
scroll to position [475, 0]
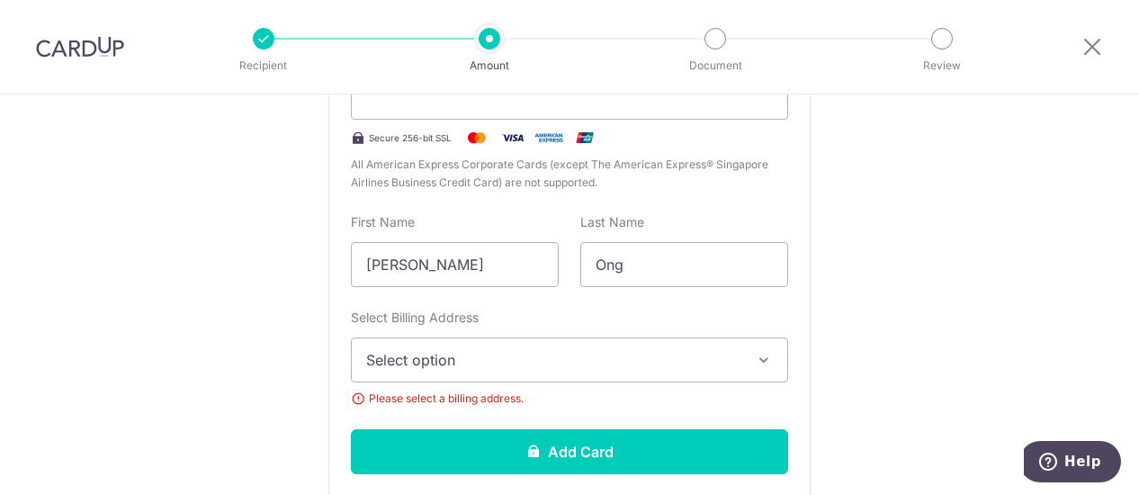
click at [535, 357] on span "Select option" at bounding box center [553, 360] width 374 height 22
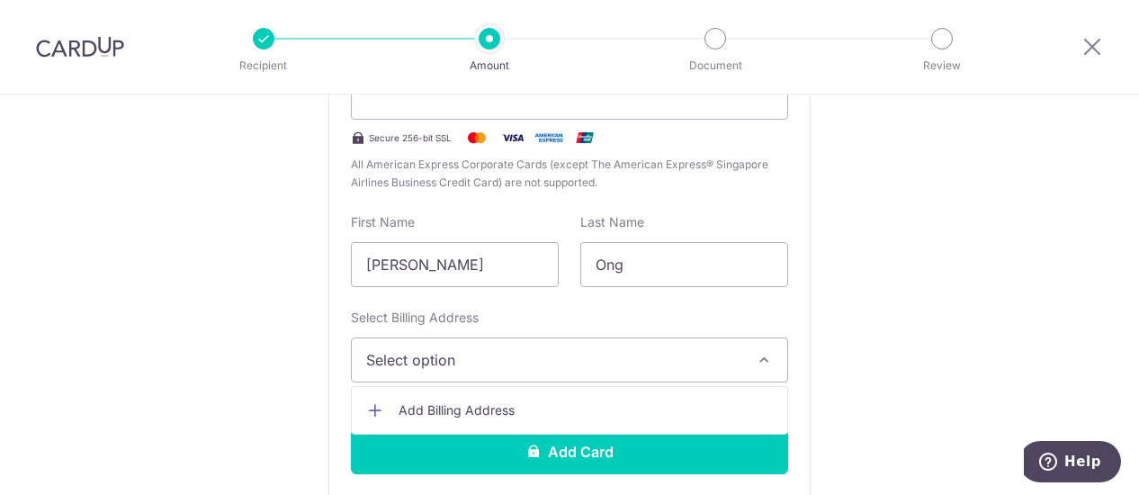
click at [484, 402] on span "Add Billing Address" at bounding box center [586, 410] width 374 height 18
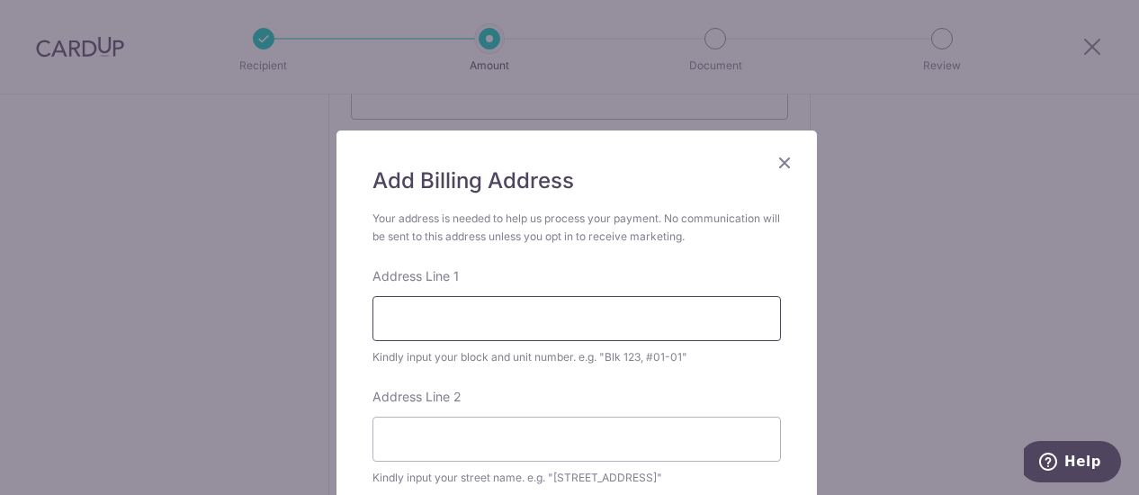
click at [457, 325] on input "Address Line 1" at bounding box center [577, 318] width 409 height 45
type input "116B #11-551"
click at [668, 423] on input "Address Line 2" at bounding box center [577, 439] width 409 height 45
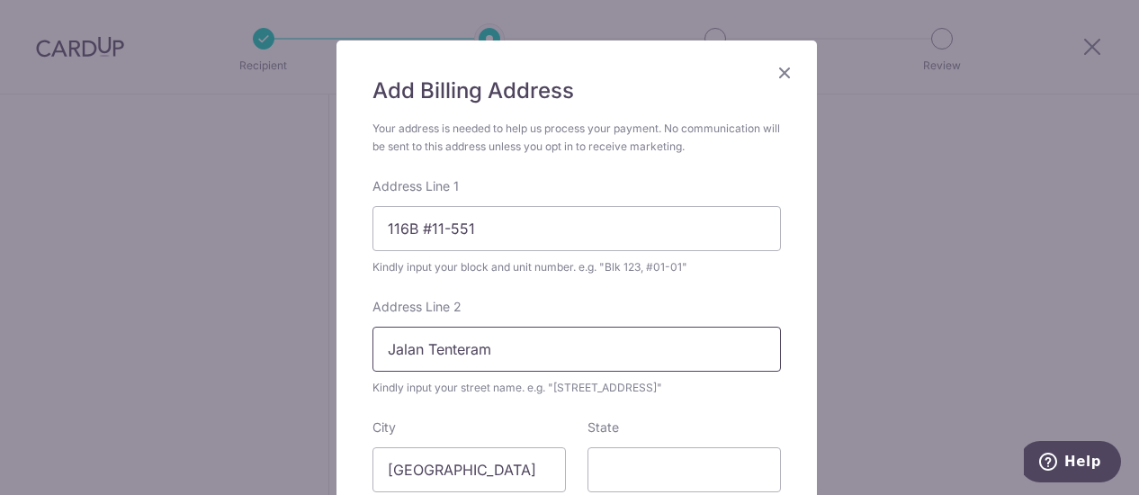
scroll to position [270, 0]
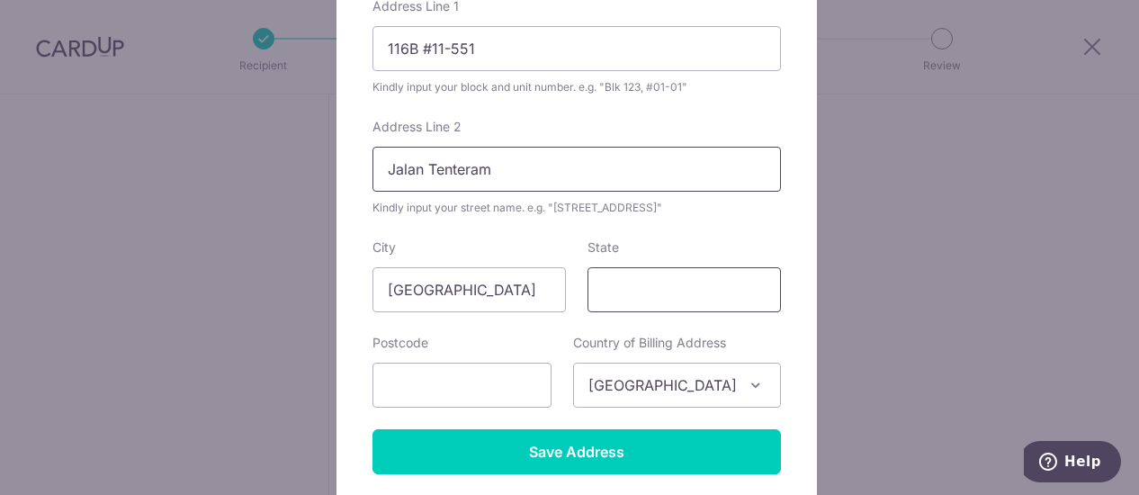
type input "Jalan Tenteram"
click at [626, 276] on input "State" at bounding box center [684, 289] width 193 height 45
click at [470, 382] on input "text" at bounding box center [462, 385] width 179 height 45
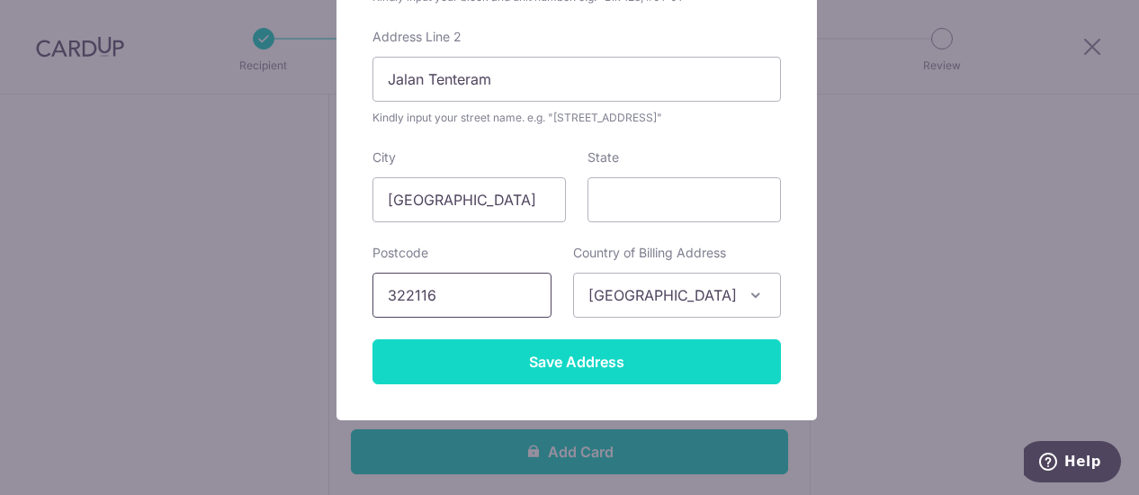
type input "322116"
click at [504, 364] on input "Save Address" at bounding box center [577, 361] width 409 height 45
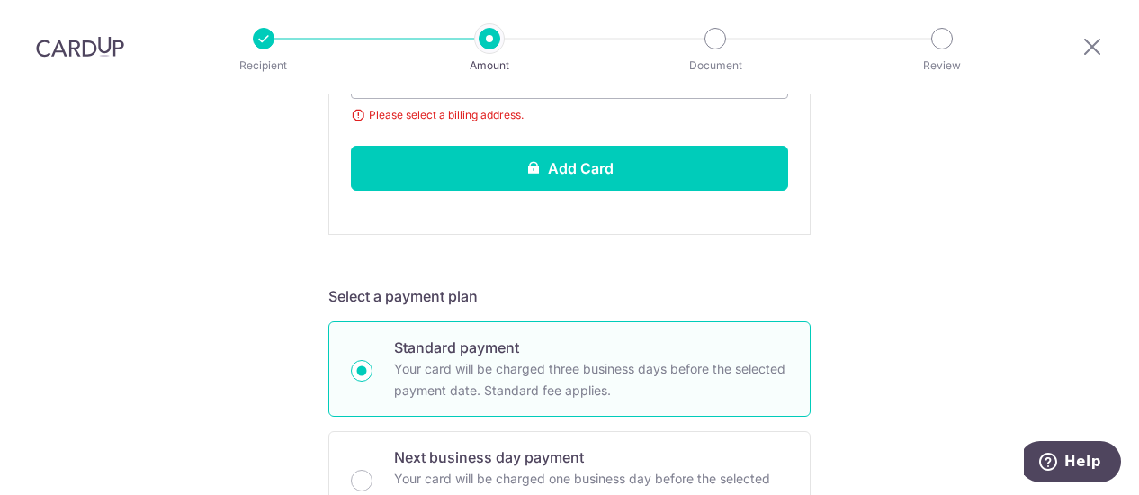
scroll to position [655, 0]
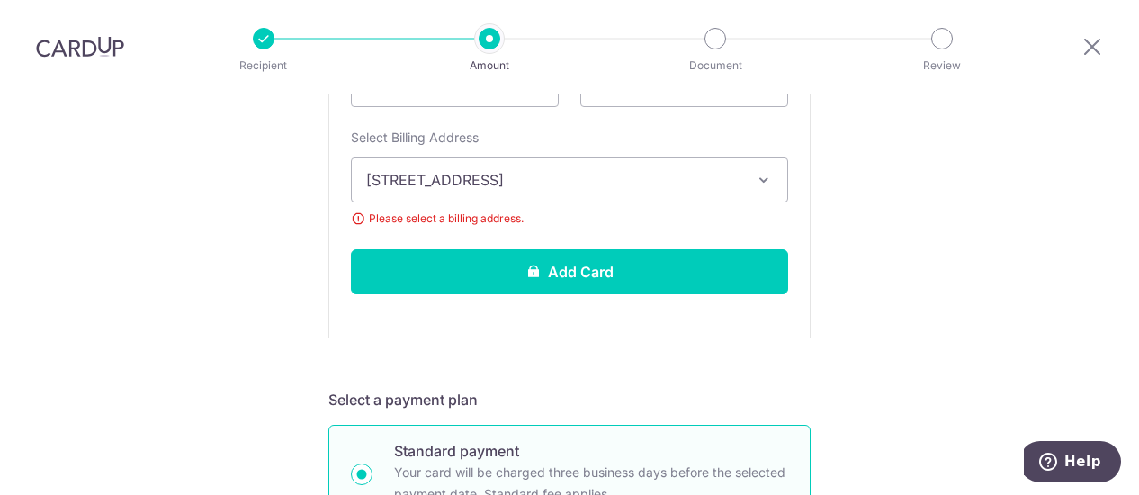
click at [545, 173] on span "116B #11-551, Jalan Tenteram, Singapore, Singapore-322116" at bounding box center [553, 180] width 374 height 22
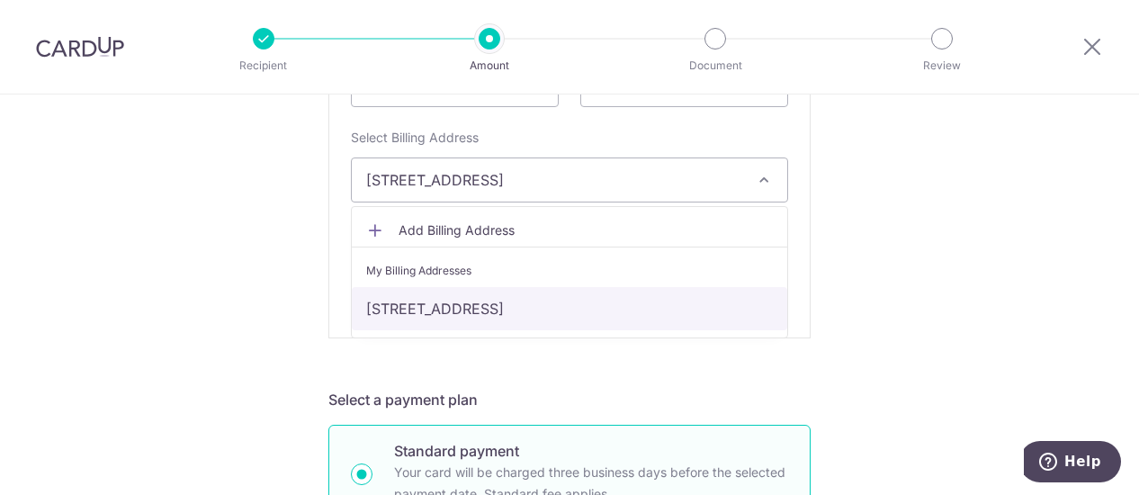
click at [501, 306] on link "116B #11-551, Jalan Tenteram, Singapore, Singapore-322116" at bounding box center [570, 308] width 436 height 43
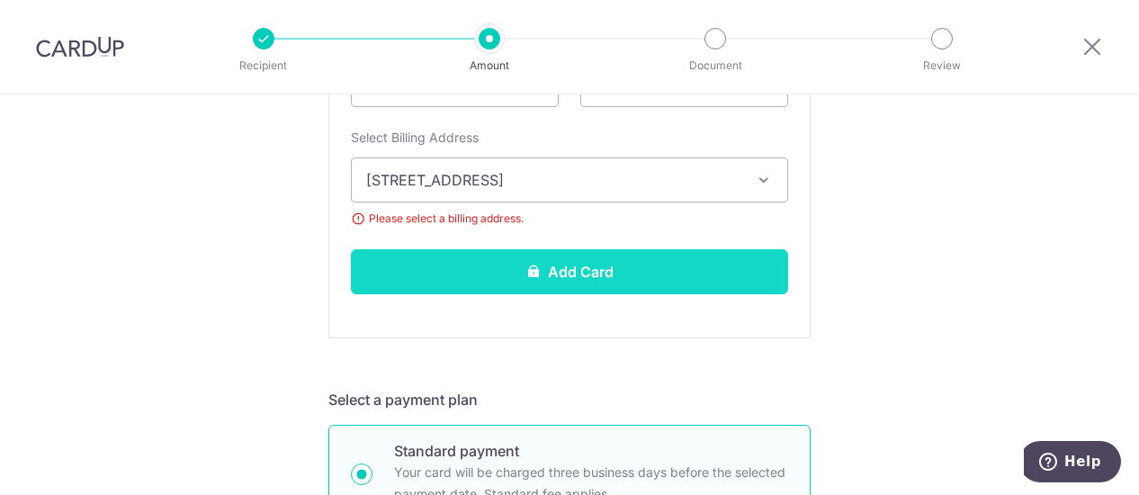
click at [553, 267] on button "Add Card" at bounding box center [569, 271] width 437 height 45
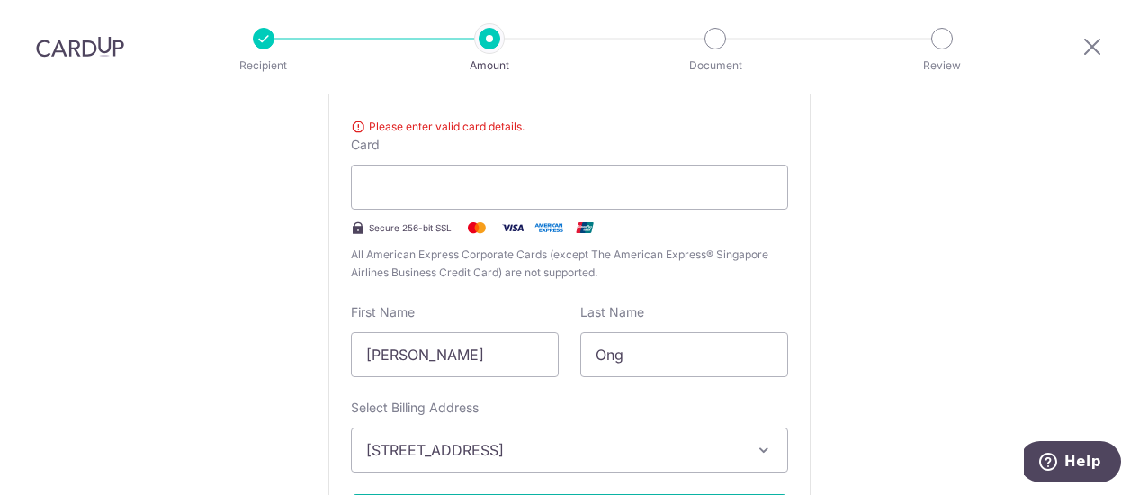
scroll to position [205, 0]
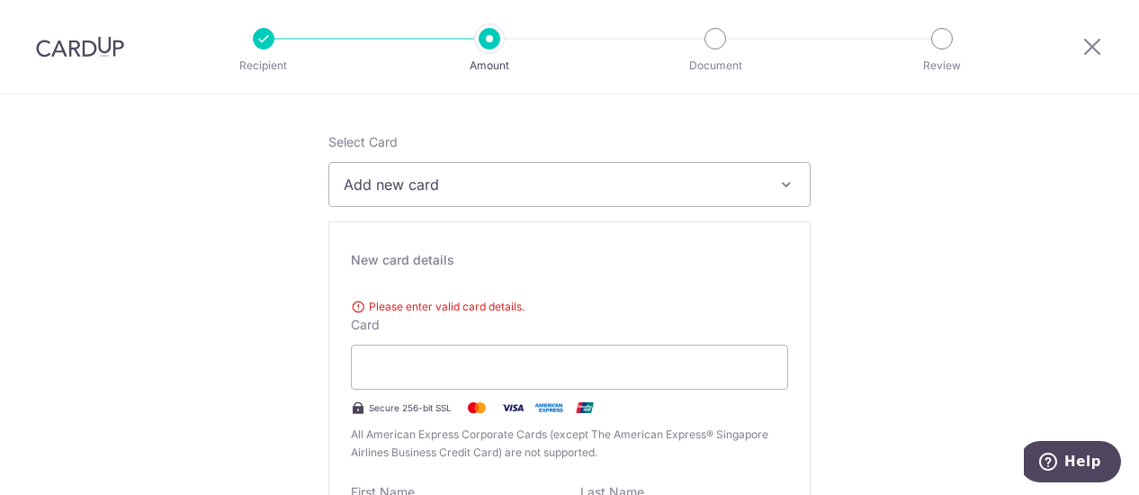
click at [427, 285] on div "New card details Please enter valid card details. Card Secure 256-bit SSL All A…" at bounding box center [569, 492] width 482 height 542
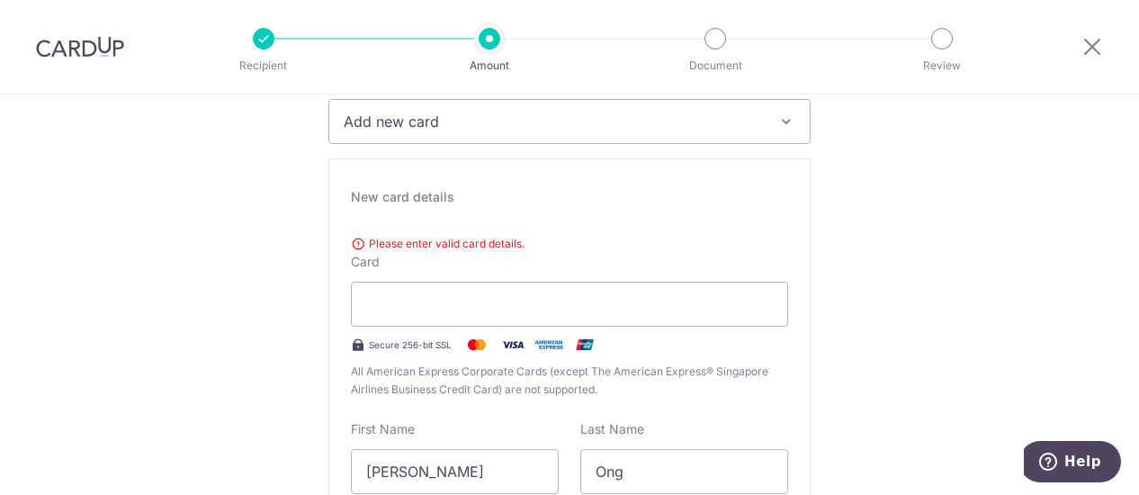
scroll to position [295, 0]
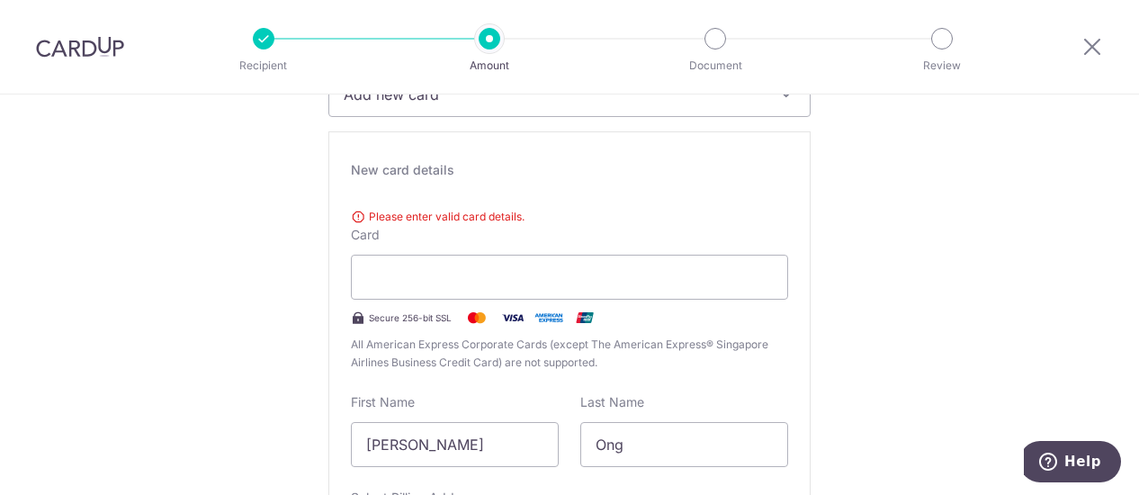
click at [403, 201] on div "Please enter valid card details. Card Secure 256-bit SSL All American Express C…" at bounding box center [569, 286] width 437 height 171
click at [378, 217] on span "Please enter valid card details." at bounding box center [569, 217] width 437 height 18
click at [358, 196] on div "New card details Please enter valid card details. Card Secure 256-bit SSL All A…" at bounding box center [569, 402] width 482 height 542
drag, startPoint x: 380, startPoint y: 192, endPoint x: 389, endPoint y: 190, distance: 9.2
click at [387, 190] on div "New card details Please enter valid card details. Card Secure 256-bit SSL All A…" at bounding box center [569, 402] width 482 height 542
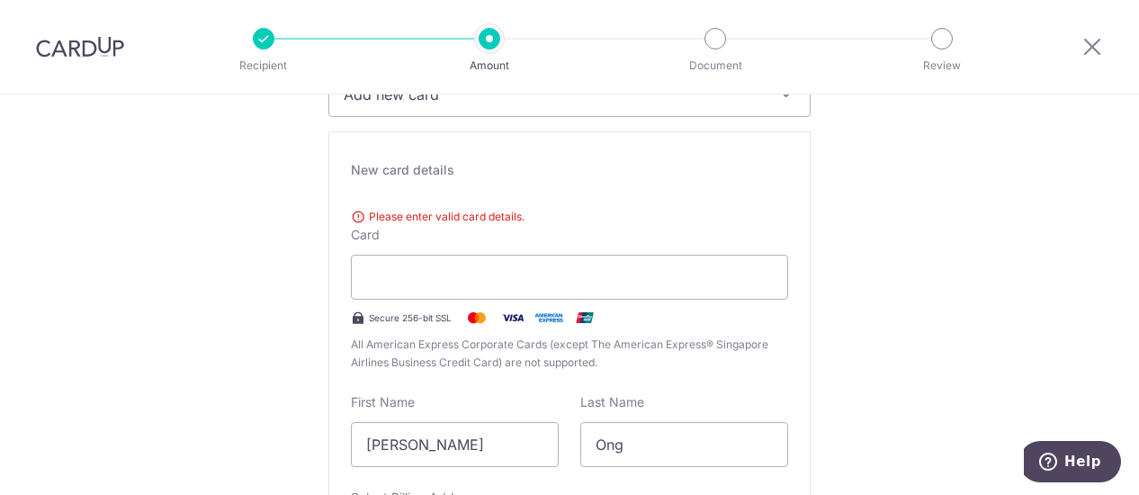
click at [399, 190] on div "New card details Please enter valid card details. Card Secure 256-bit SSL All A…" at bounding box center [569, 402] width 482 height 542
click at [420, 204] on div "Please enter valid card details. Card Secure 256-bit SSL All American Express C…" at bounding box center [569, 286] width 437 height 171
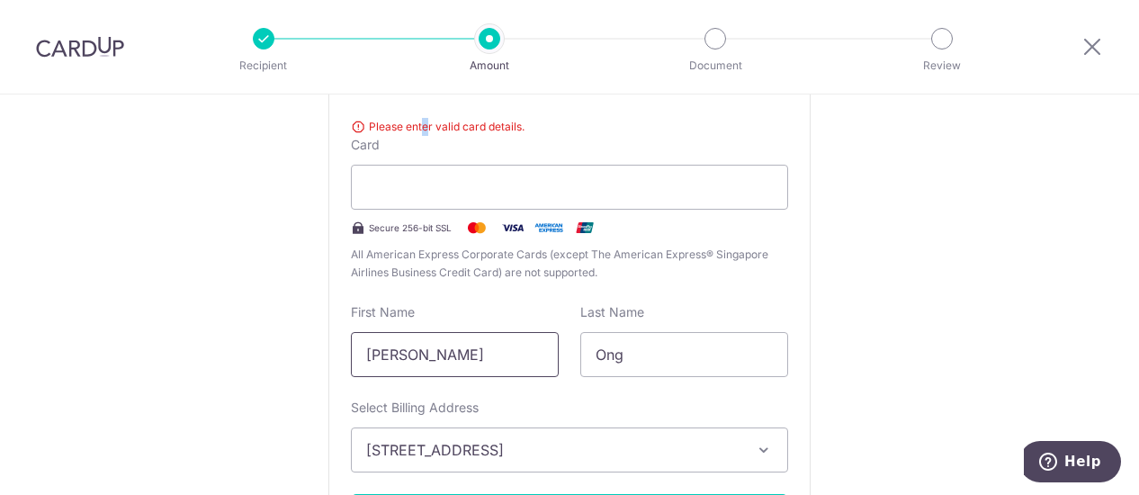
scroll to position [745, 0]
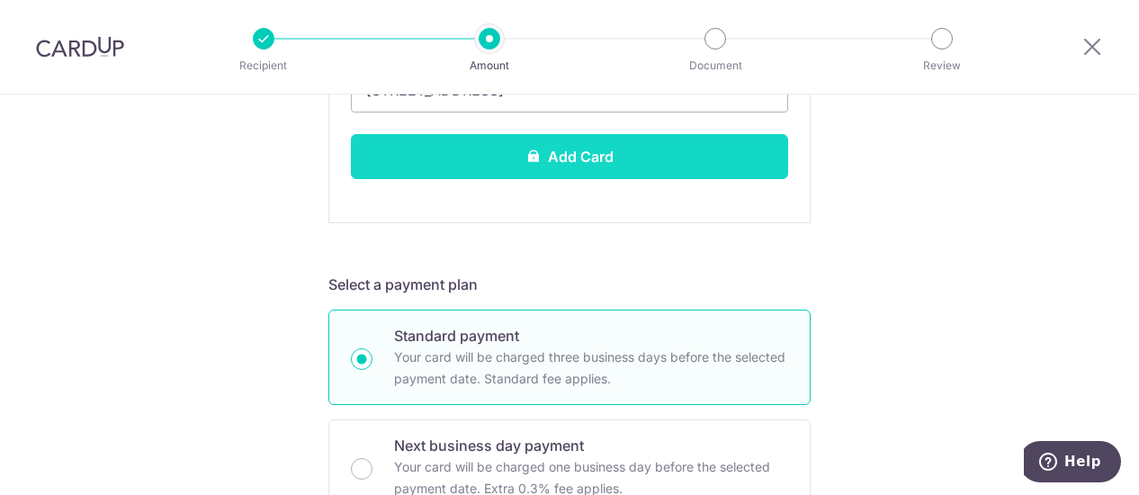
click at [579, 148] on button "Add Card" at bounding box center [569, 156] width 437 height 45
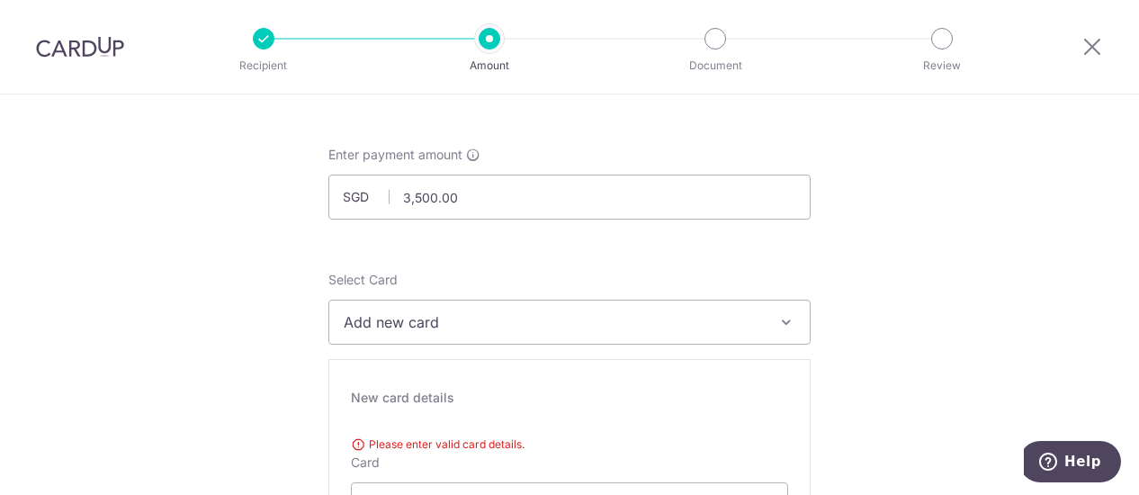
scroll to position [25, 0]
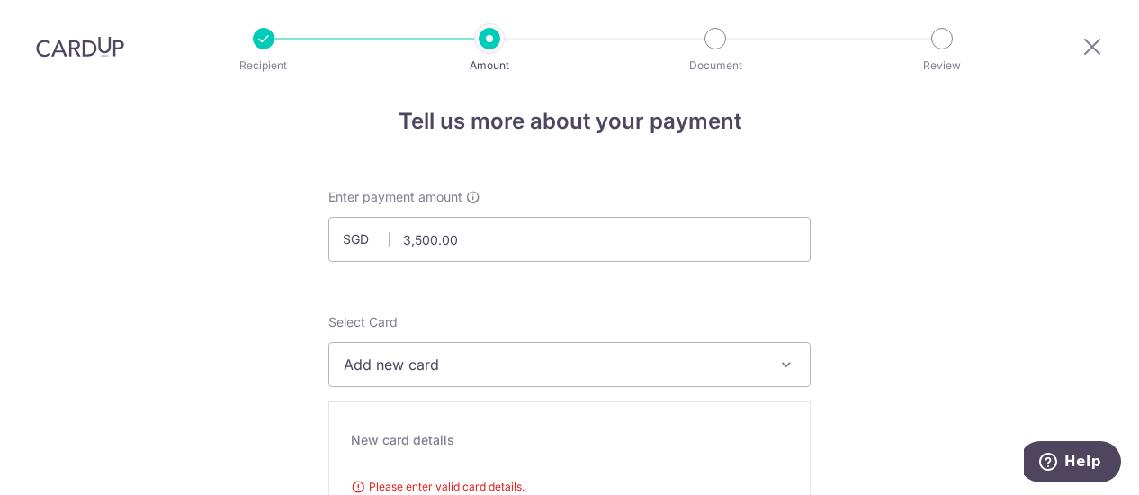
click at [493, 359] on span "Add new card" at bounding box center [553, 365] width 419 height 22
click at [469, 408] on span "Add credit card" at bounding box center [585, 415] width 419 height 18
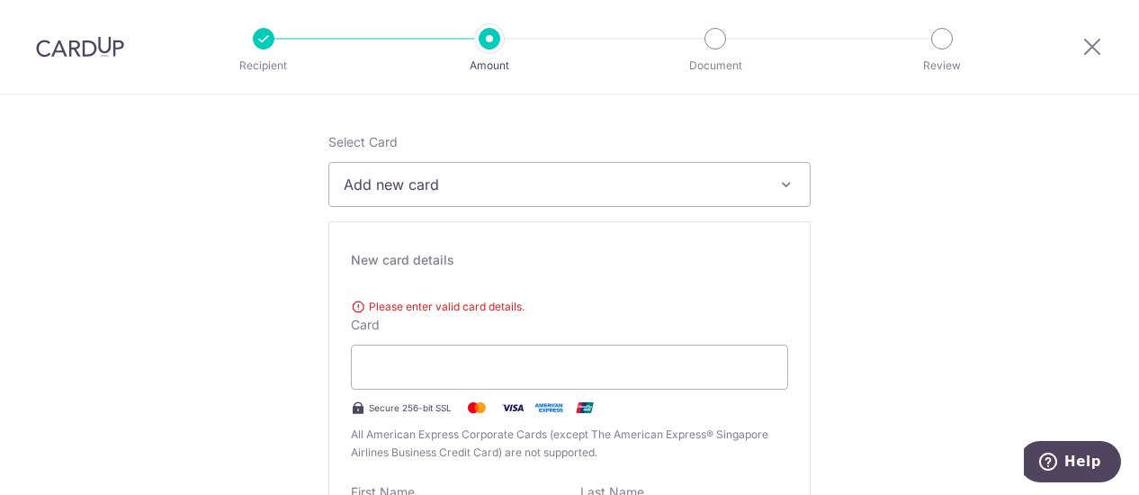
click at [522, 187] on span "Add new card" at bounding box center [553, 185] width 419 height 22
click at [439, 235] on span "Add credit card" at bounding box center [585, 235] width 419 height 18
click at [420, 256] on div "New card details" at bounding box center [569, 260] width 437 height 18
click at [417, 301] on span "Please enter valid card details." at bounding box center [569, 307] width 437 height 18
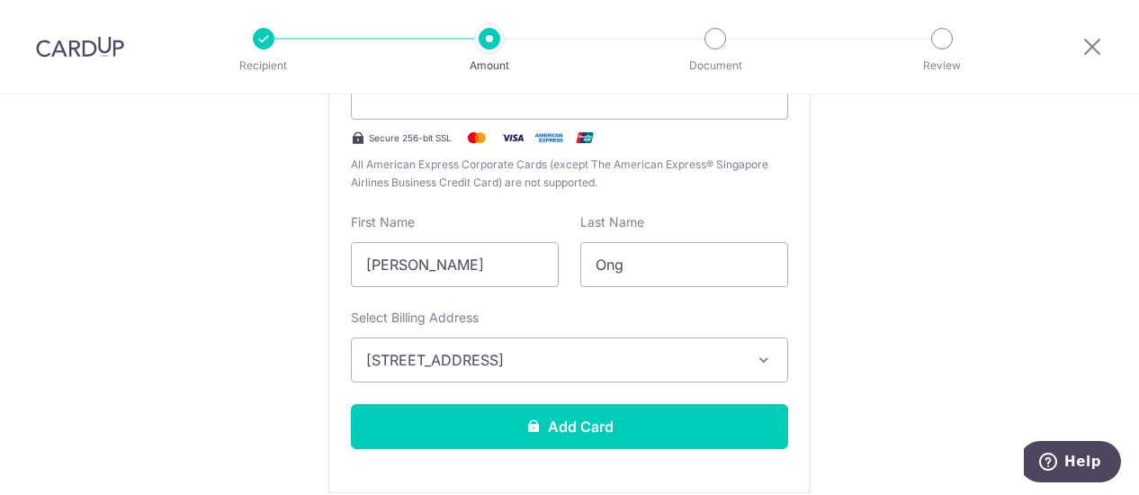
scroll to position [565, 0]
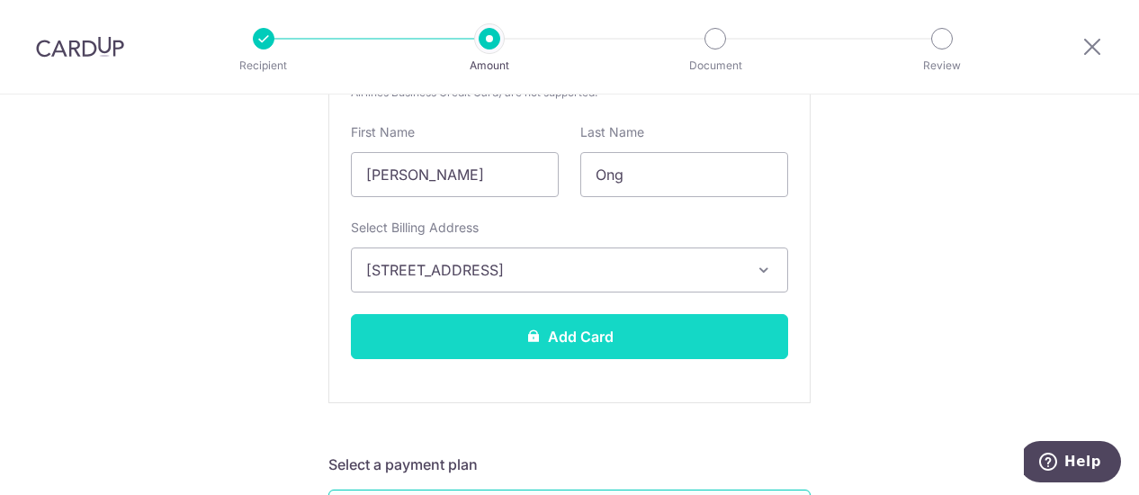
click at [418, 330] on button "Add Card" at bounding box center [569, 336] width 437 height 45
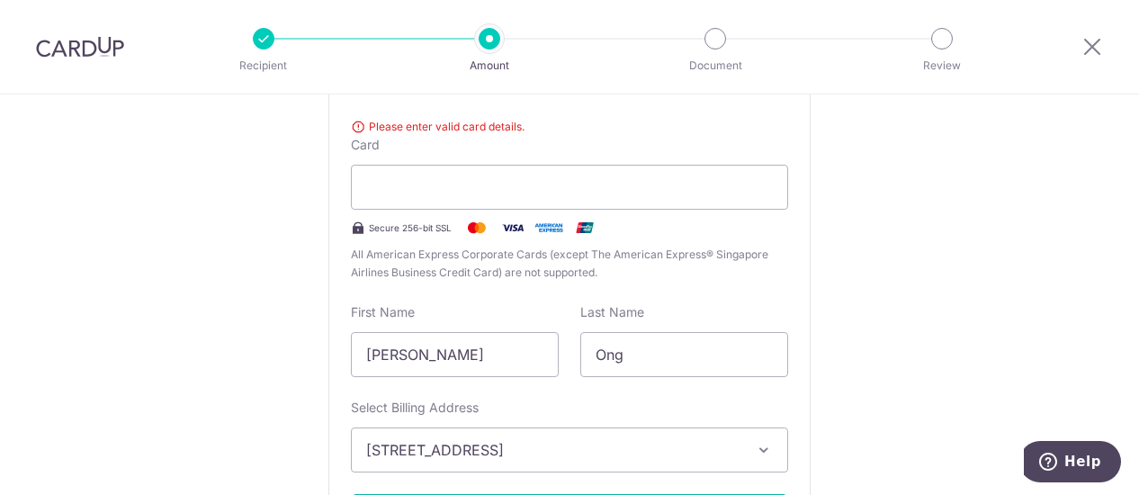
scroll to position [295, 0]
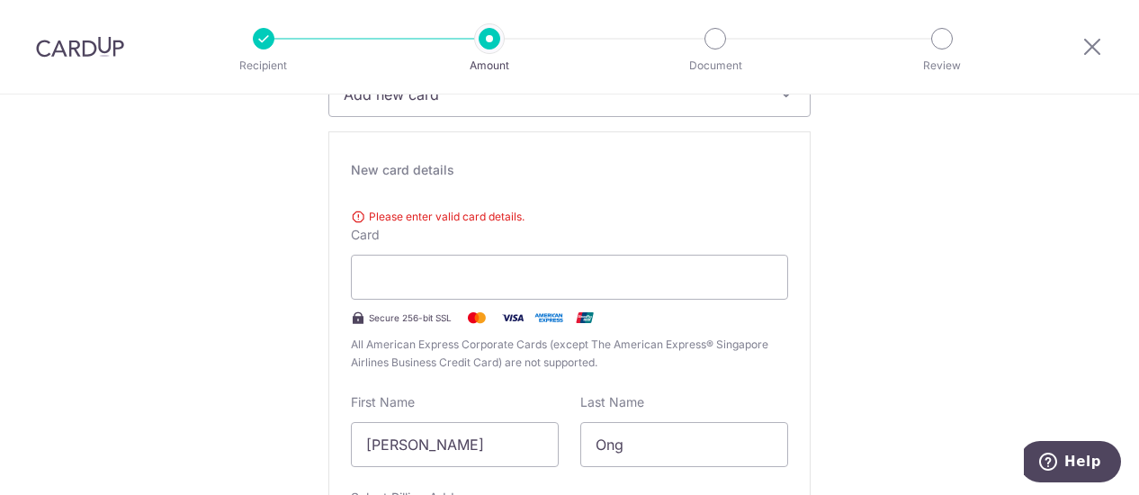
click at [375, 235] on div "Please enter valid card details. Card Secure 256-bit SSL All American Express C…" at bounding box center [569, 286] width 437 height 171
click at [382, 217] on span "Please enter valid card details." at bounding box center [569, 217] width 437 height 18
click at [394, 197] on div "New card details Please enter valid card details. Card Secure 256-bit SSL All A…" at bounding box center [569, 402] width 482 height 542
click at [395, 199] on div "New card details Please enter valid card details. Card Secure 256-bit SSL All A…" at bounding box center [569, 402] width 482 height 542
click at [395, 220] on span "Please enter valid card details." at bounding box center [569, 217] width 437 height 18
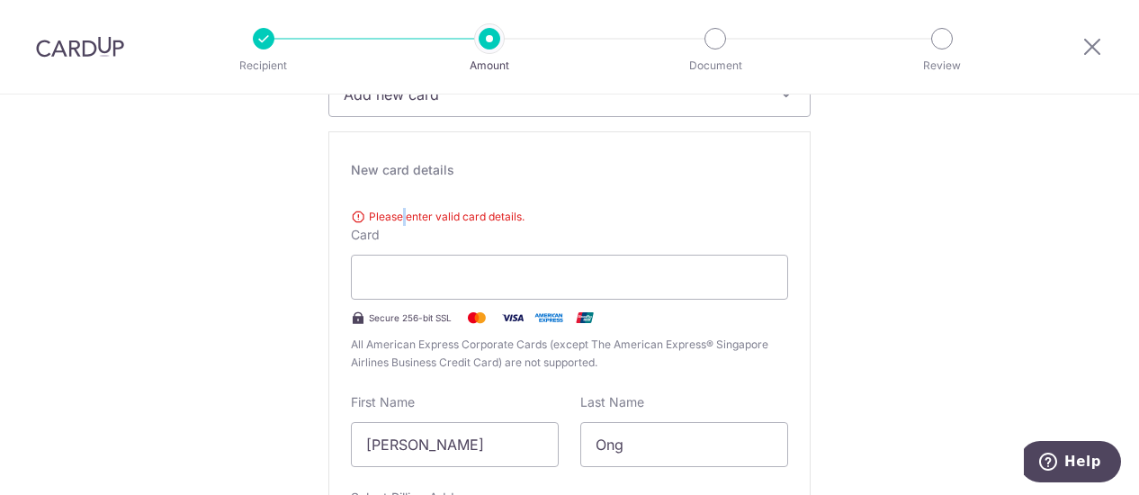
click at [395, 220] on span "Please enter valid card details." at bounding box center [569, 217] width 437 height 18
click at [396, 219] on span "Please enter valid card details." at bounding box center [569, 217] width 437 height 18
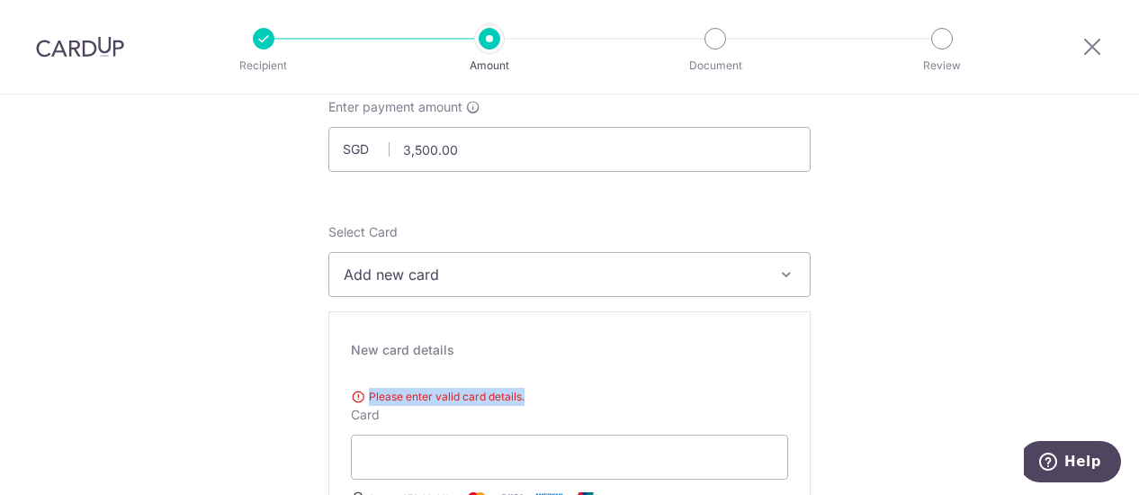
scroll to position [115, 0]
click at [412, 278] on span "Add new card" at bounding box center [553, 275] width 419 height 22
click at [430, 321] on span "Add credit card" at bounding box center [585, 325] width 419 height 18
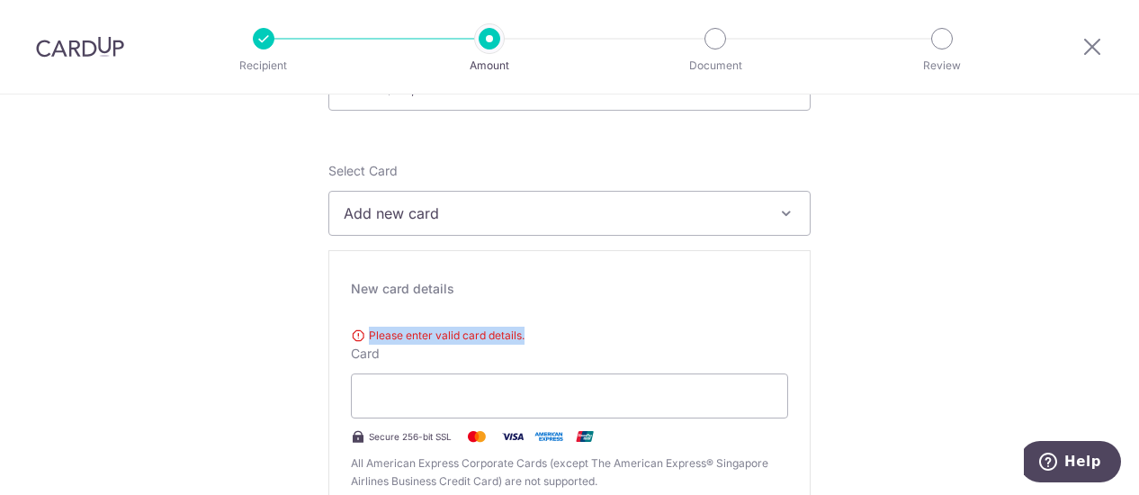
scroll to position [205, 0]
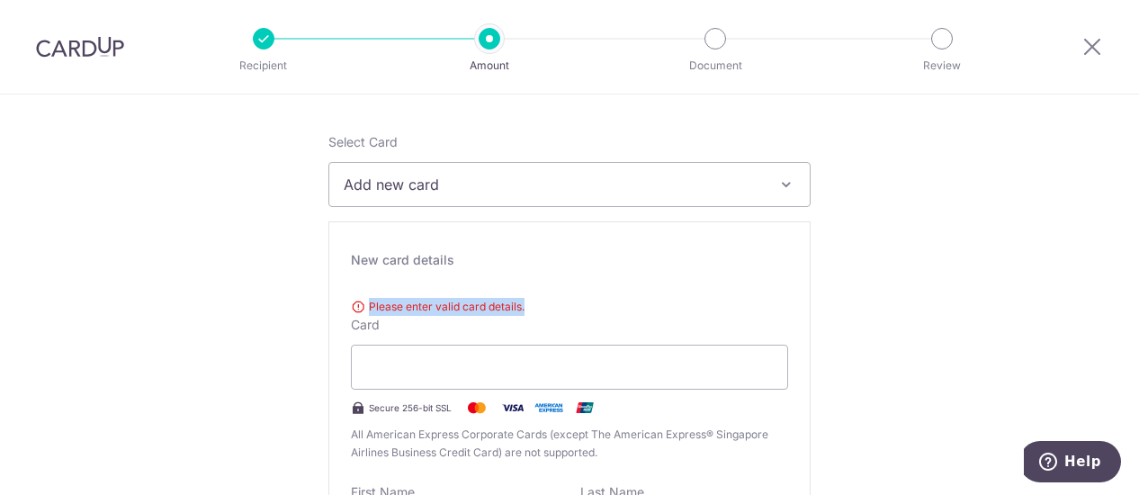
click at [542, 281] on div "New card details Please enter valid card details. Card Secure 256-bit SSL All A…" at bounding box center [569, 492] width 482 height 542
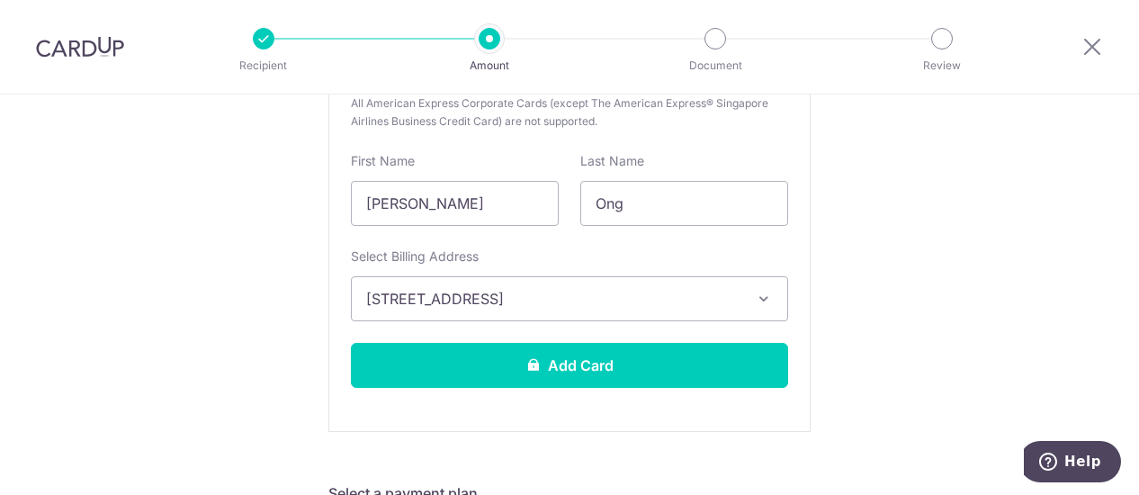
scroll to position [565, 0]
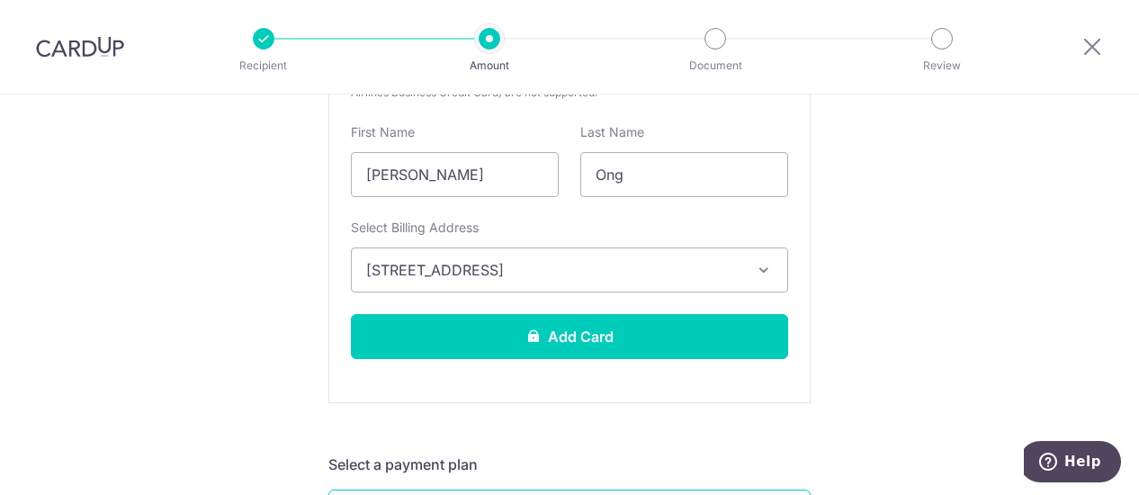
click at [540, 274] on span "116B #11-551, Jalan Tenteram, Singapore, Singapore-322116" at bounding box center [553, 270] width 374 height 22
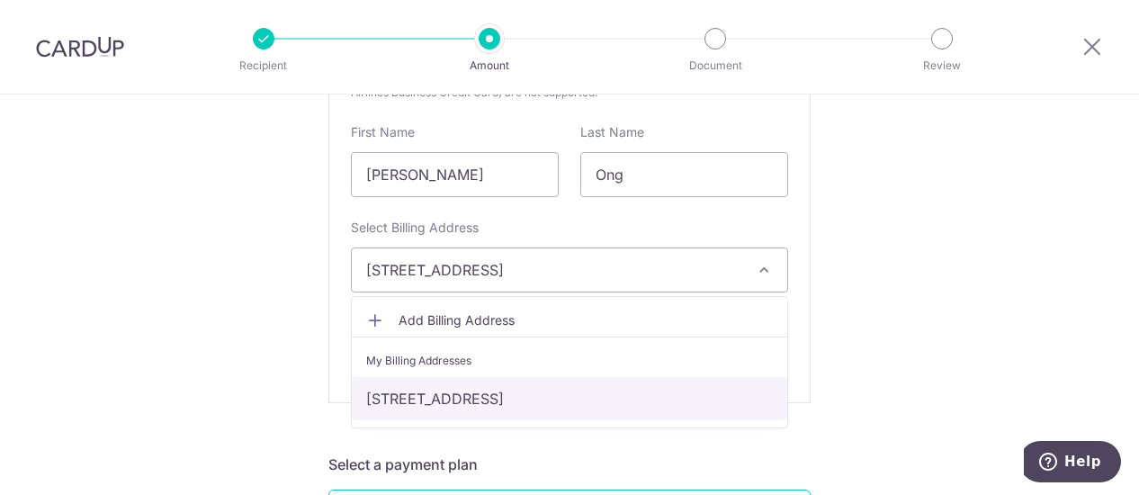
click at [487, 391] on link "116B #11-551, Jalan Tenteram, Singapore, Singapore-322116" at bounding box center [570, 398] width 436 height 43
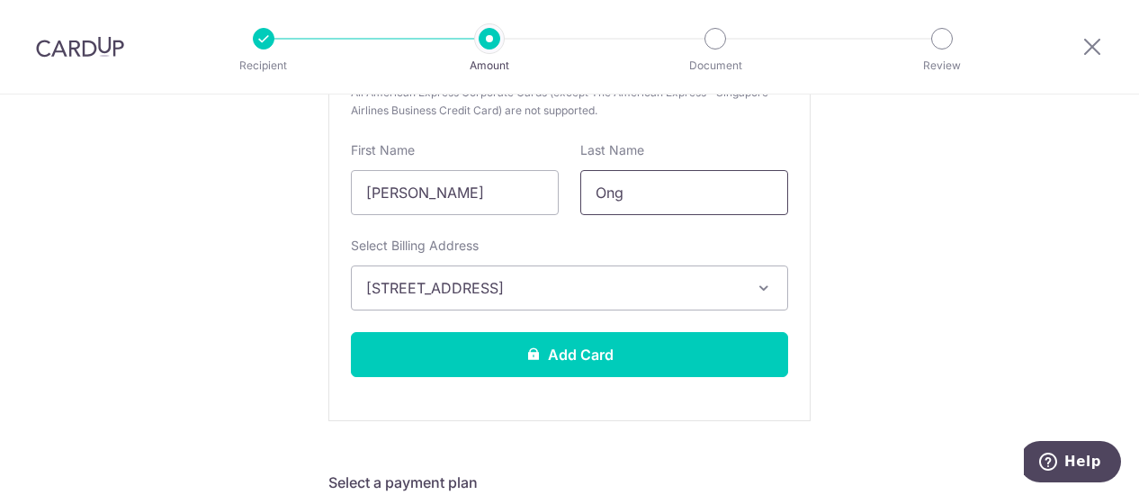
scroll to position [475, 0]
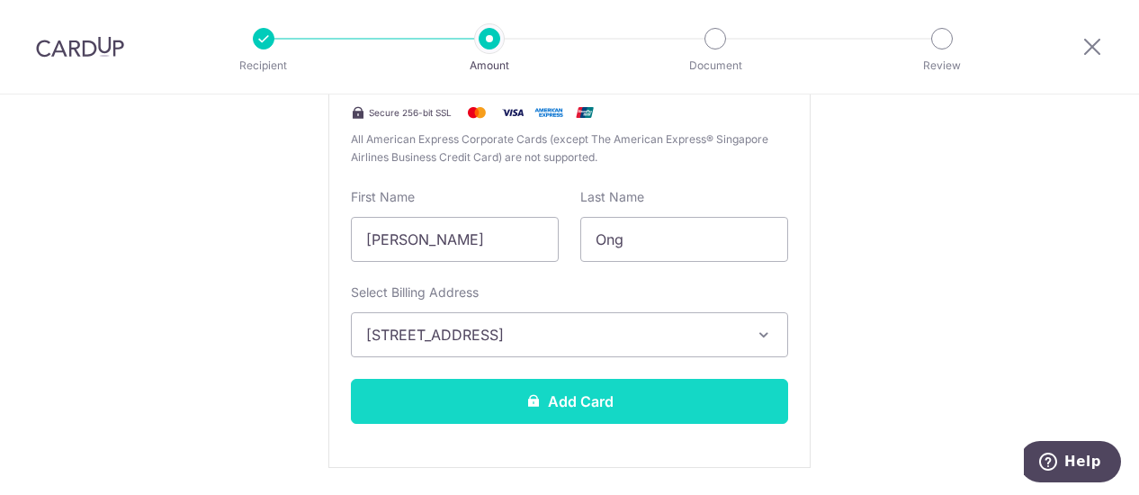
click at [630, 393] on button "Add Card" at bounding box center [569, 401] width 437 height 45
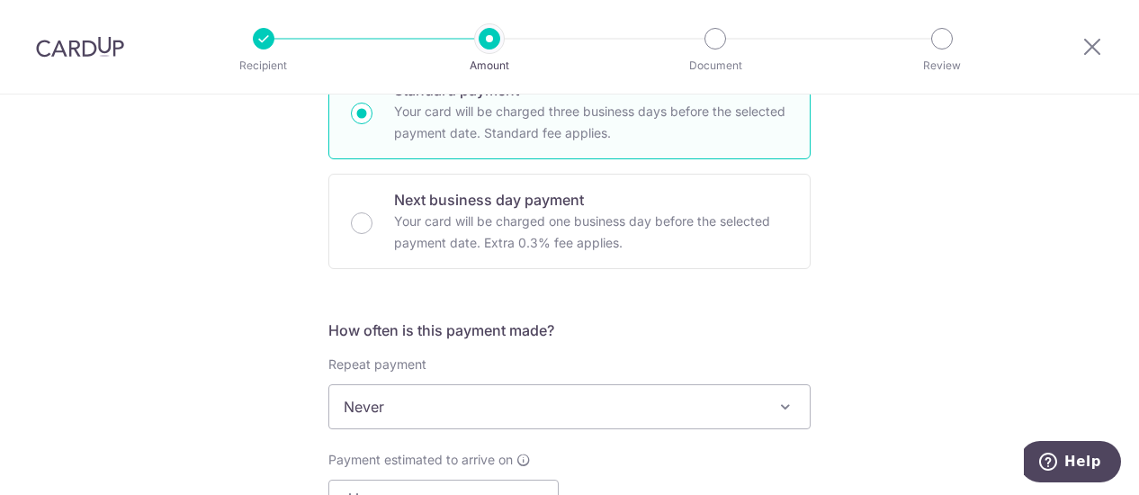
scroll to position [925, 0]
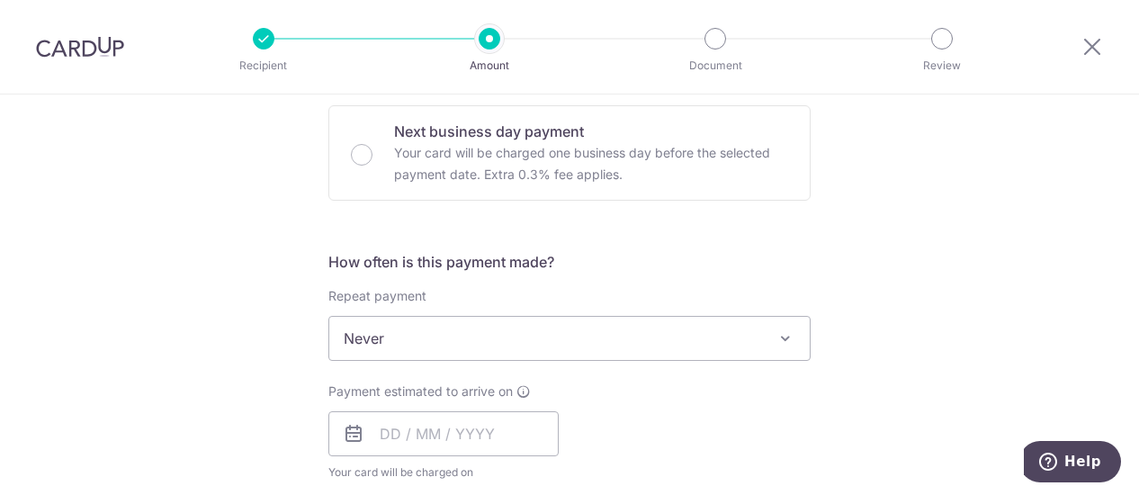
scroll to position [630, 0]
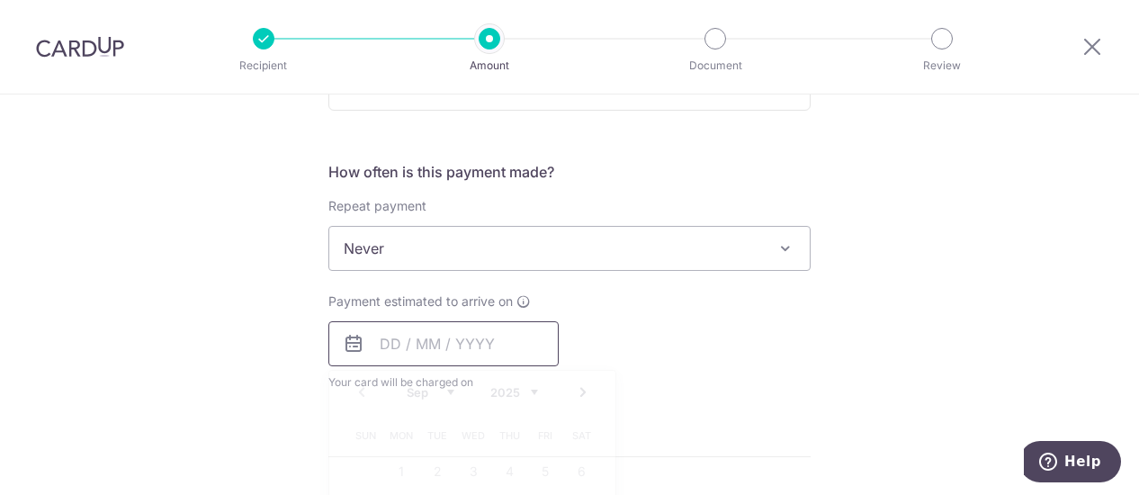
click at [376, 343] on input "text" at bounding box center [443, 343] width 230 height 45
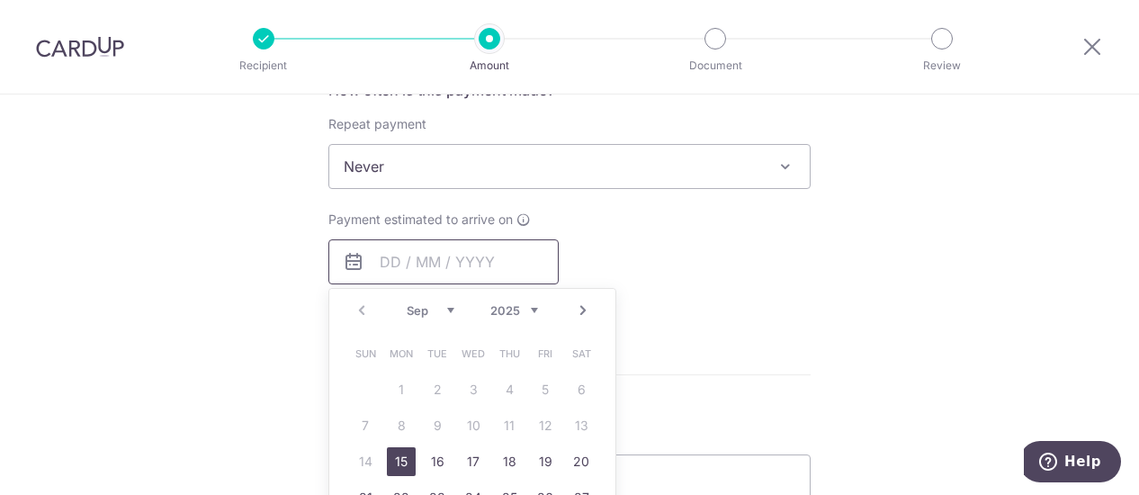
scroll to position [810, 0]
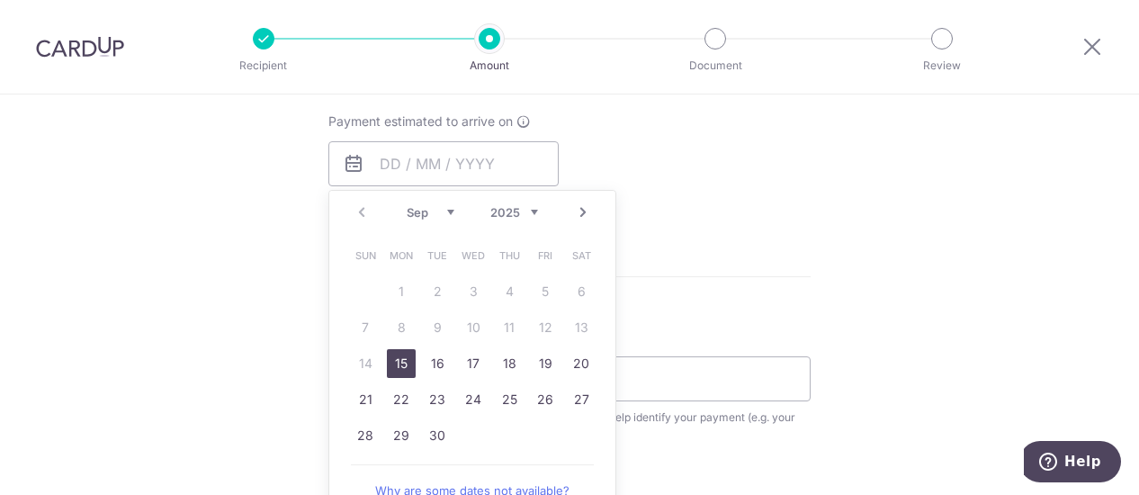
click at [401, 363] on link "15" at bounding box center [401, 363] width 29 height 29
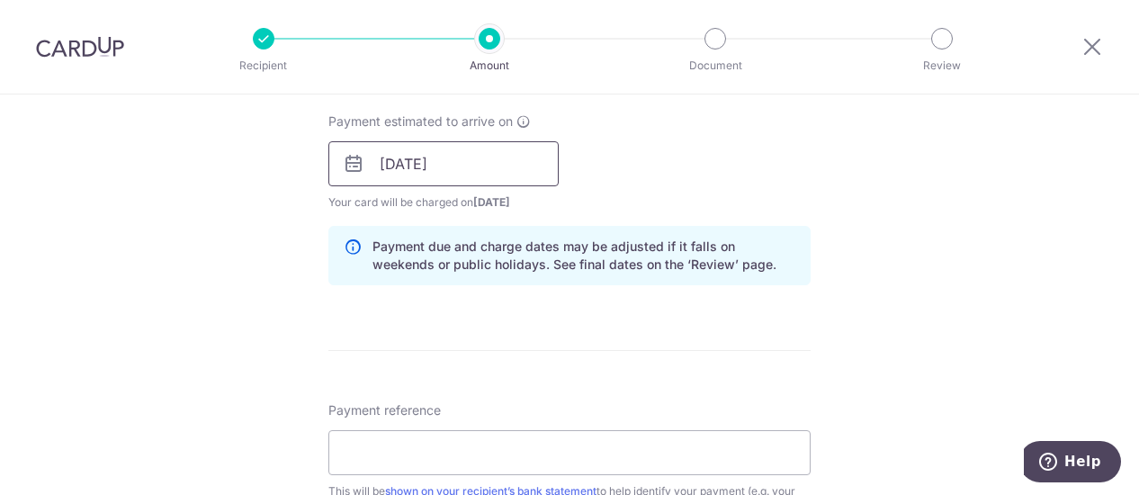
click at [378, 163] on input "15/09/2025" at bounding box center [443, 163] width 230 height 45
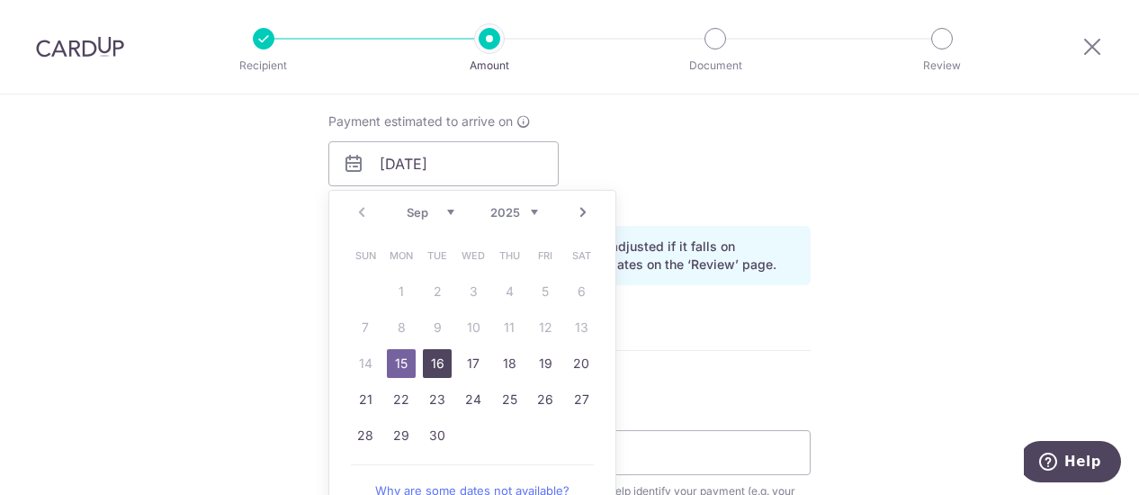
click at [431, 366] on link "16" at bounding box center [437, 363] width 29 height 29
type input "[DATE]"
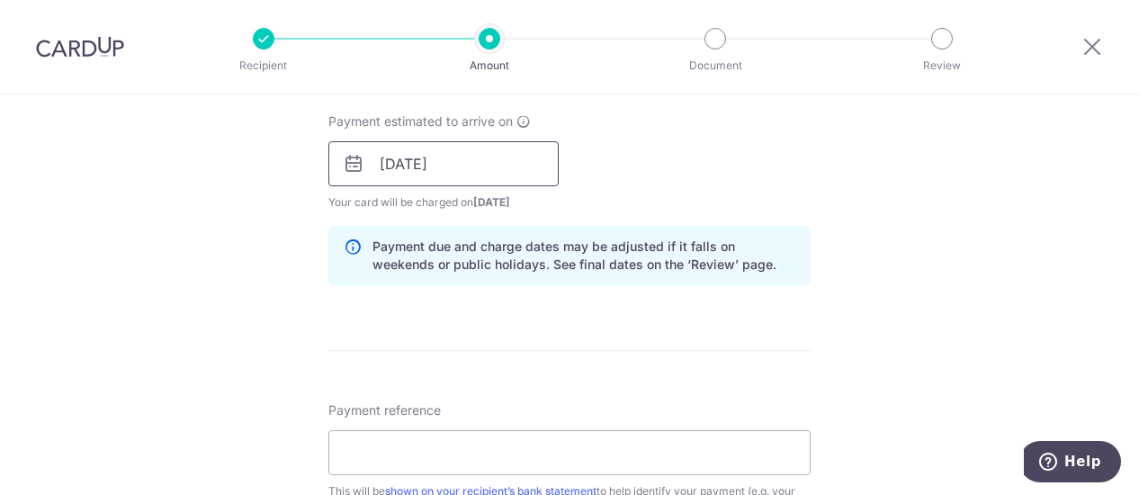
click at [427, 162] on input "[DATE]" at bounding box center [443, 163] width 230 height 45
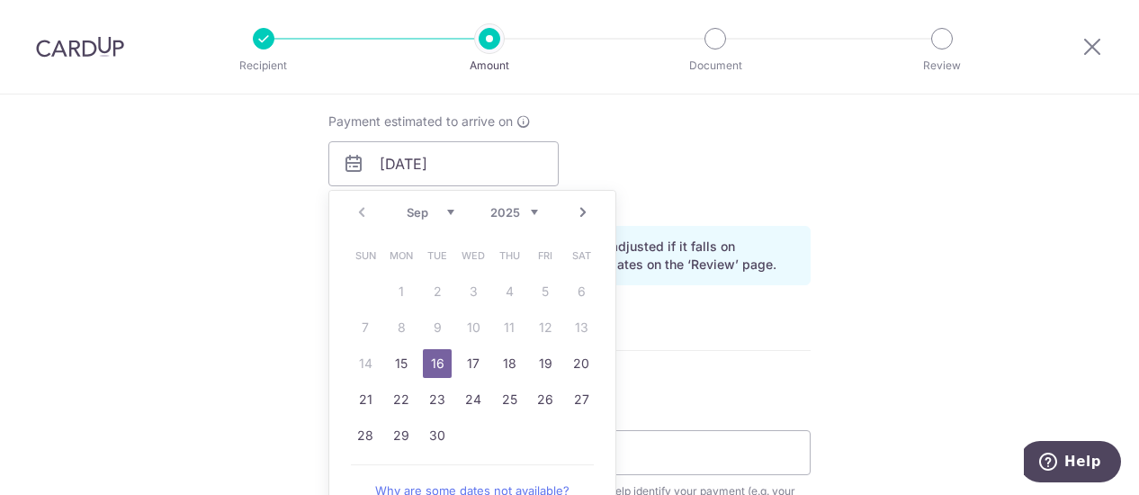
click at [427, 360] on link "16" at bounding box center [437, 363] width 29 height 29
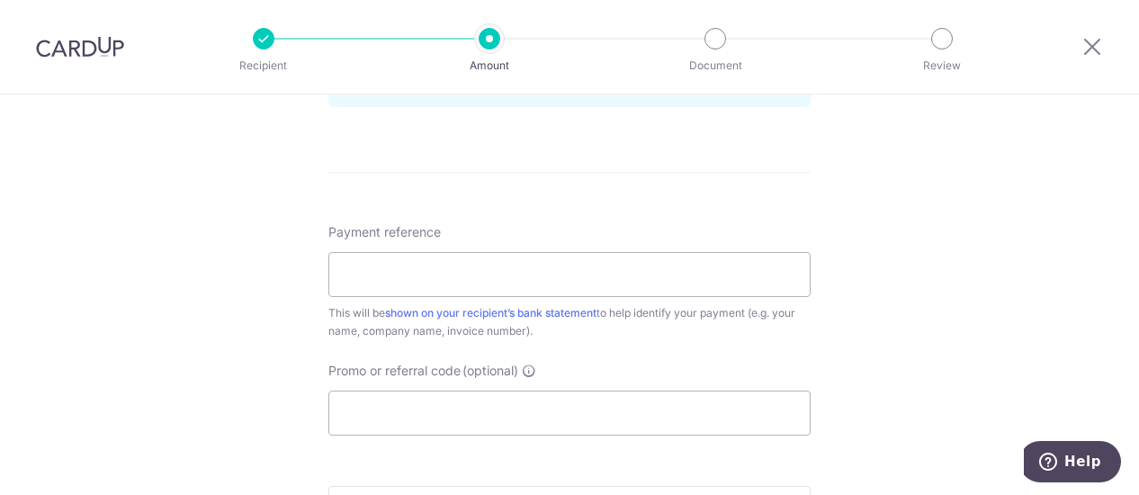
scroll to position [990, 0]
click at [491, 269] on input "Payment reference" at bounding box center [569, 272] width 482 height 45
click at [436, 411] on input "Promo or referral code (optional)" at bounding box center [569, 411] width 482 height 45
click at [414, 267] on input "Payment reference" at bounding box center [569, 272] width 482 height 45
type input "IX250307089"
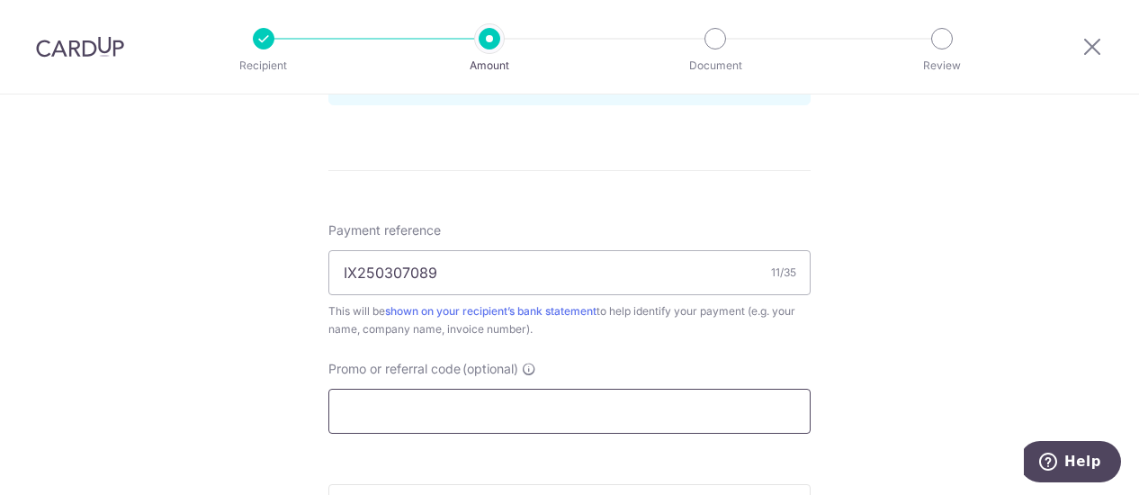
click at [435, 404] on input "Promo or referral code (optional)" at bounding box center [569, 411] width 482 height 45
paste input "25AMEX18"
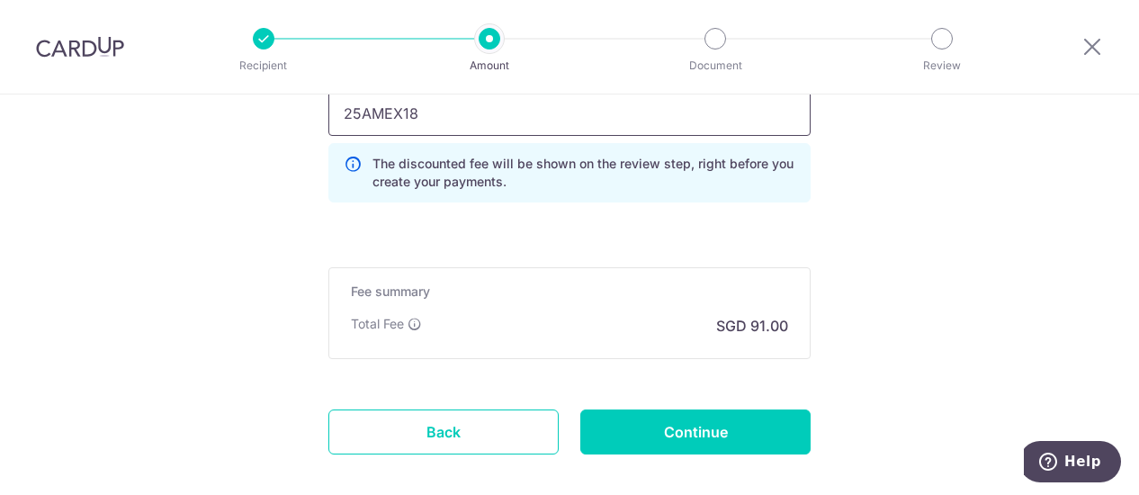
scroll to position [1260, 0]
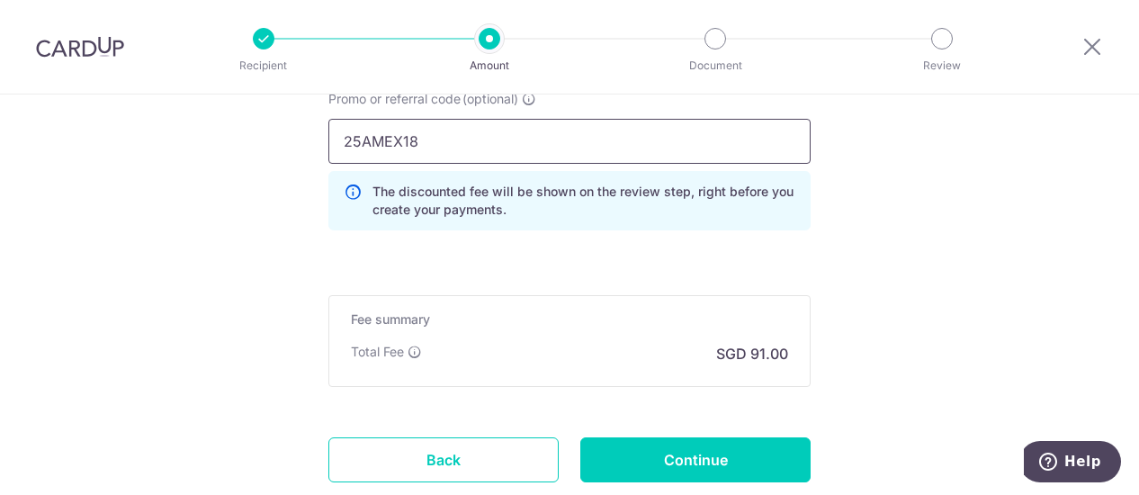
type input "25AMEX18"
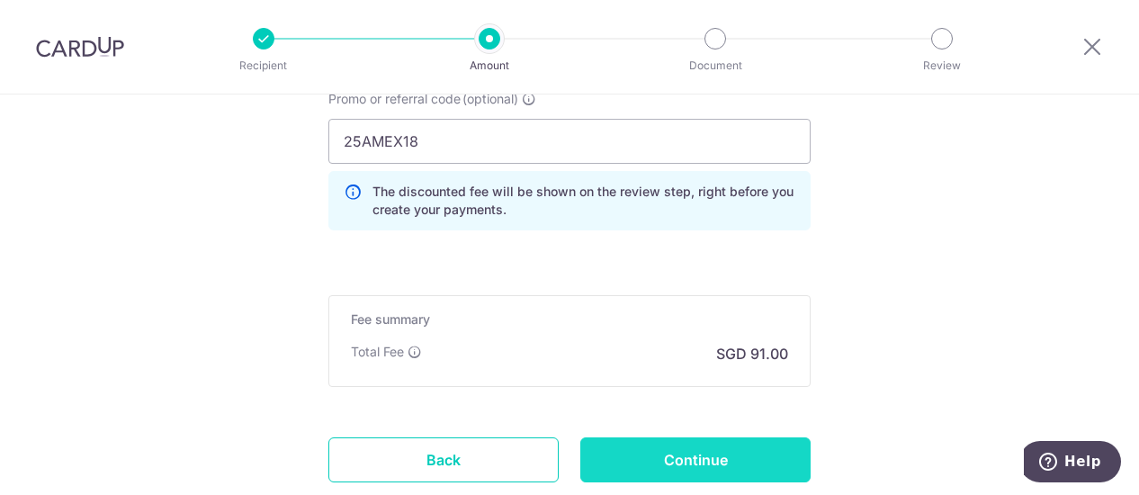
click at [677, 445] on input "Continue" at bounding box center [695, 459] width 230 height 45
type input "Create Schedule"
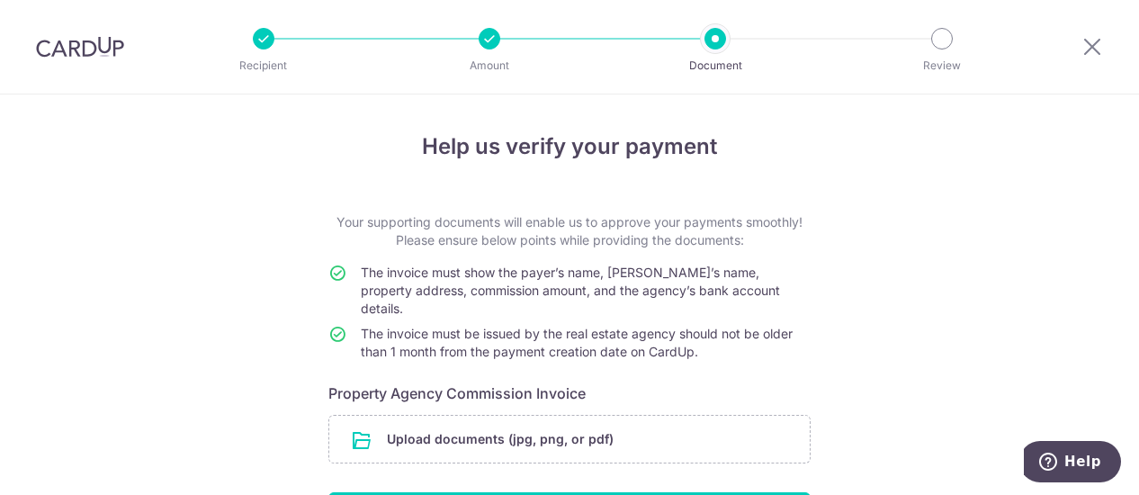
scroll to position [90, 0]
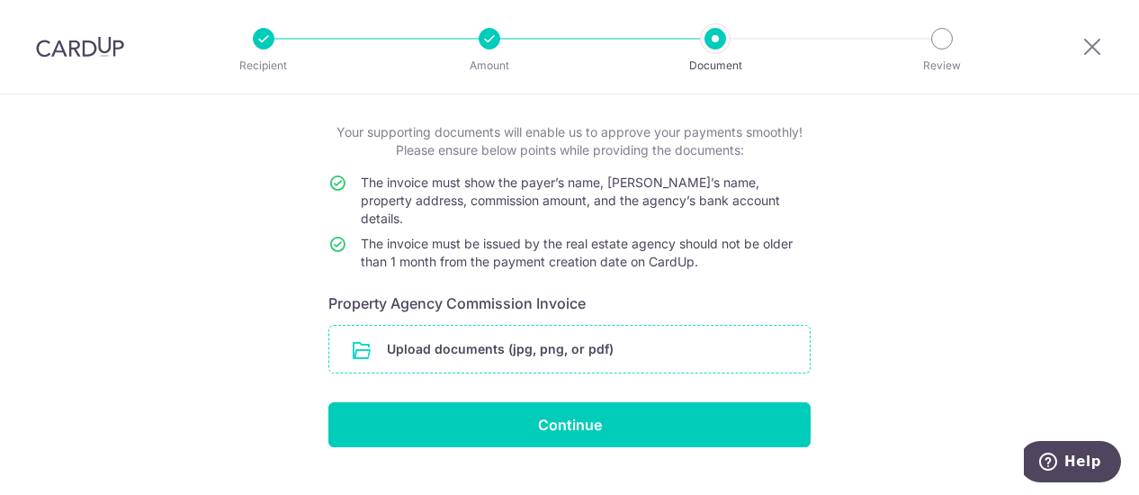
click at [536, 328] on input "file" at bounding box center [569, 349] width 481 height 47
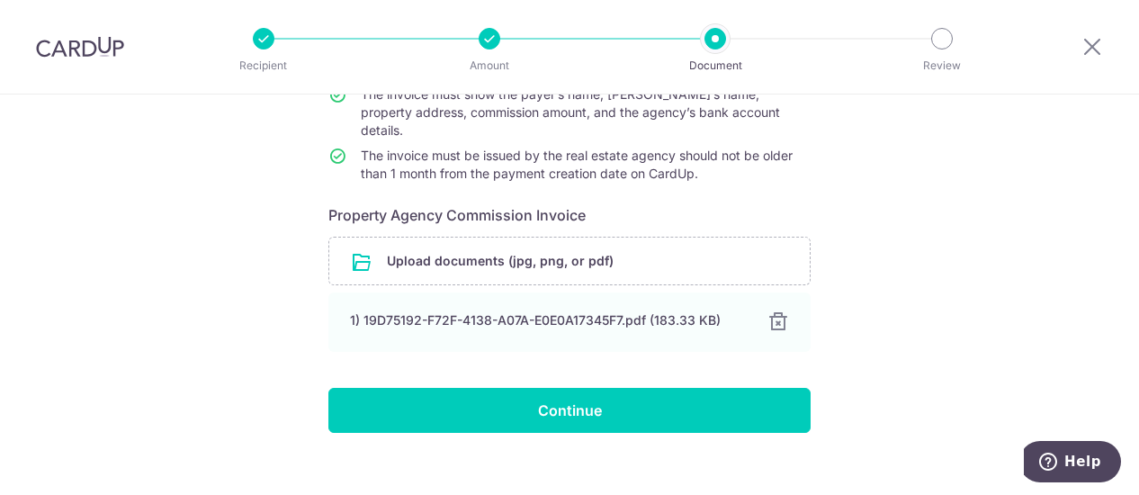
scroll to position [181, 0]
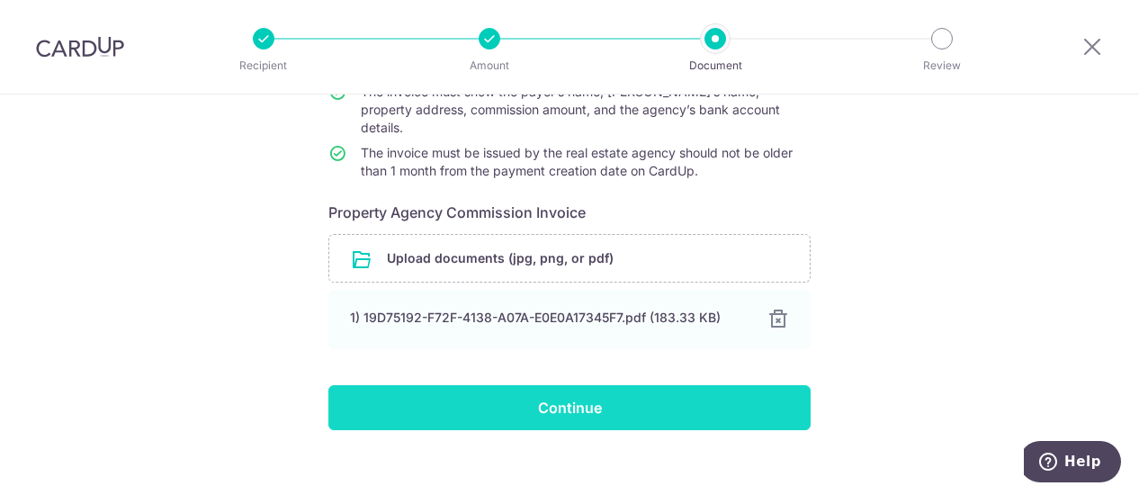
click at [575, 385] on input "Continue" at bounding box center [569, 407] width 482 height 45
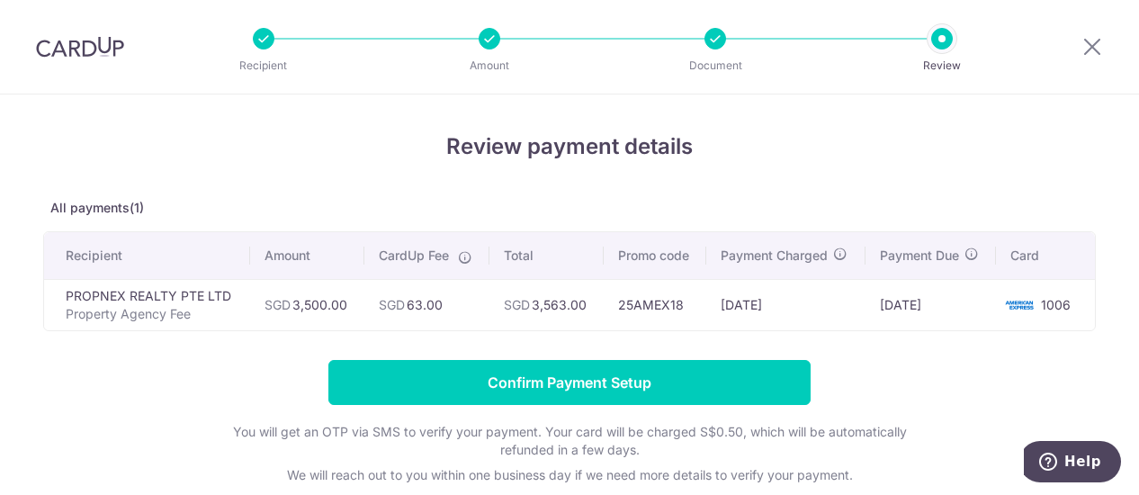
click at [714, 38] on div at bounding box center [716, 39] width 22 height 22
click at [265, 156] on h4 "Review payment details" at bounding box center [569, 146] width 1053 height 32
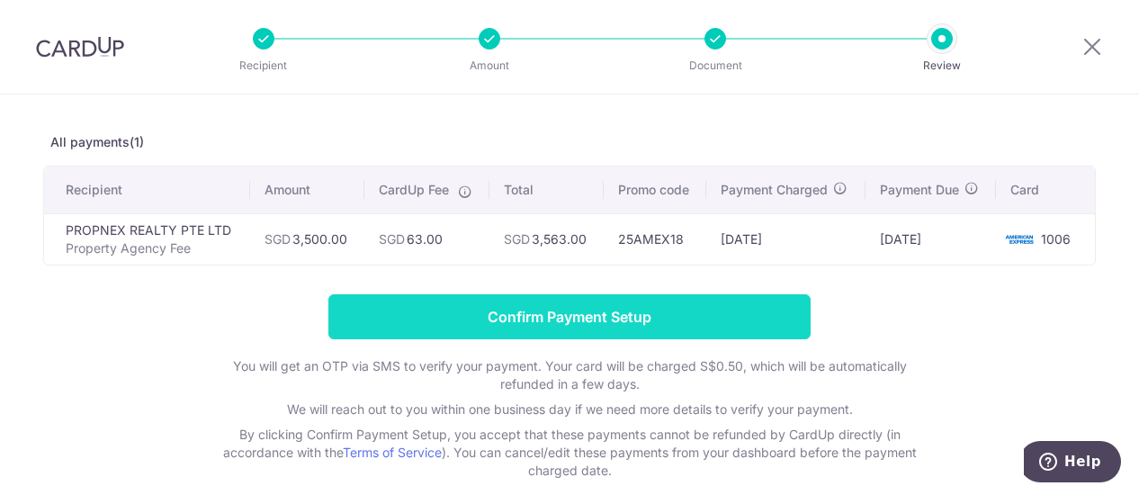
scroll to position [90, 0]
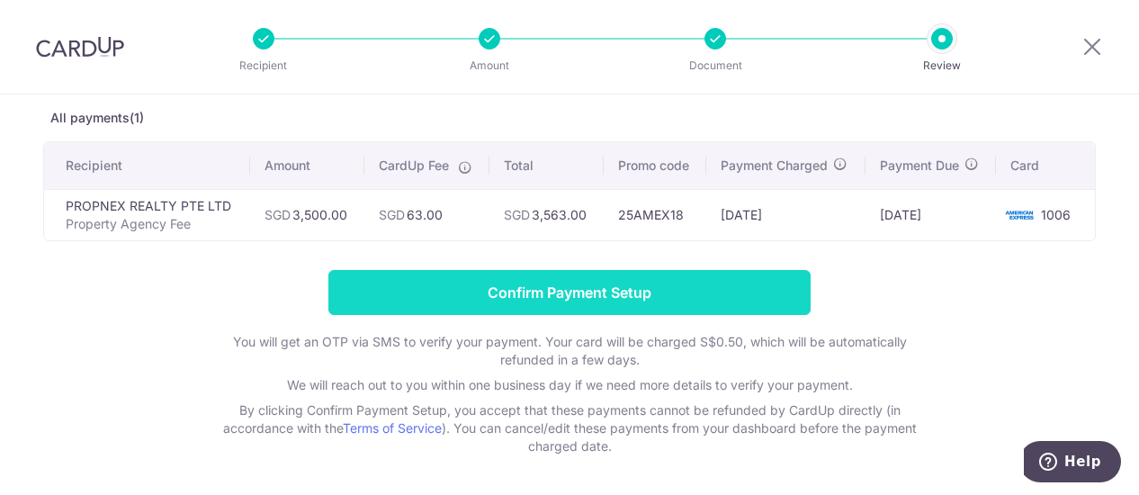
click at [567, 289] on input "Confirm Payment Setup" at bounding box center [569, 292] width 482 height 45
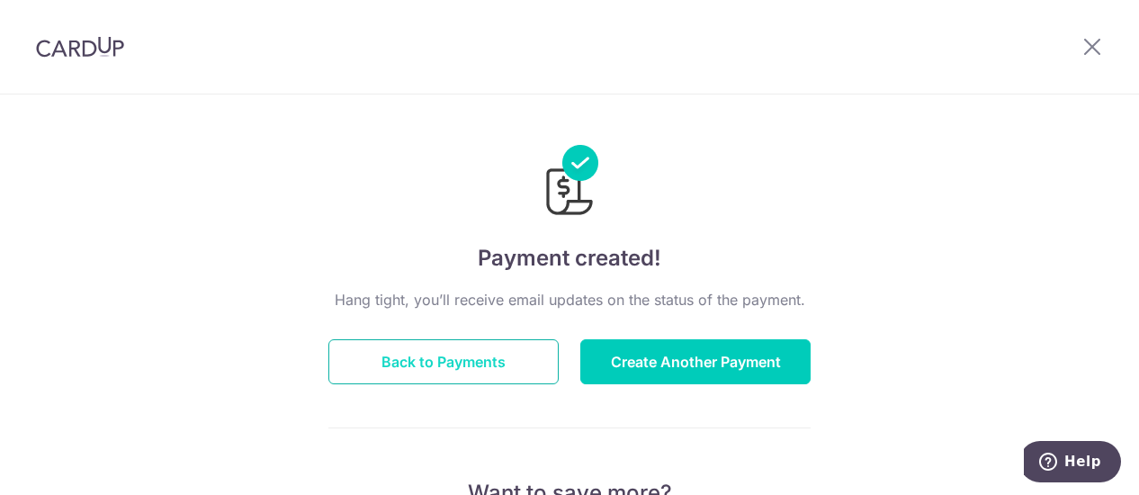
click at [445, 360] on button "Back to Payments" at bounding box center [443, 361] width 230 height 45
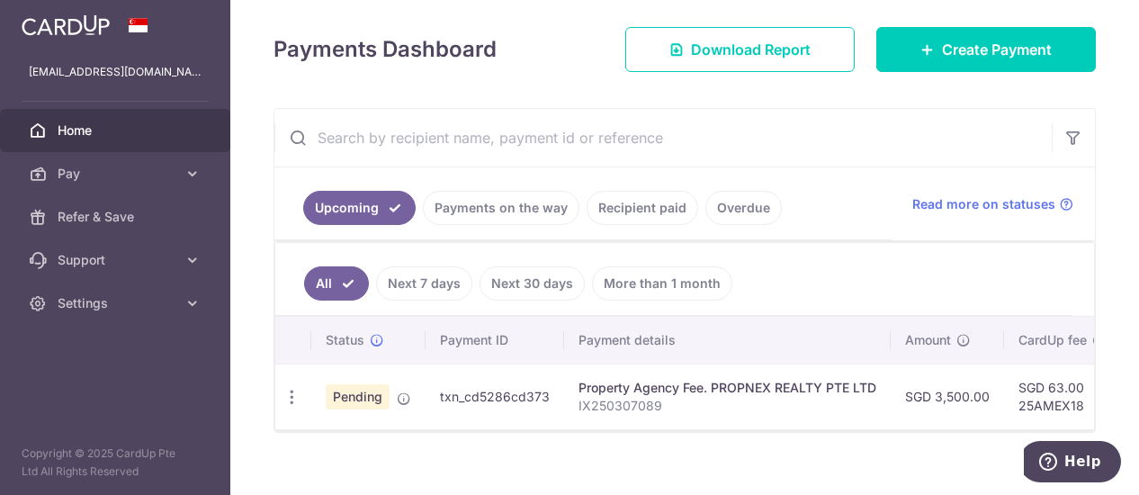
scroll to position [265, 0]
